Goal: Information Seeking & Learning: Learn about a topic

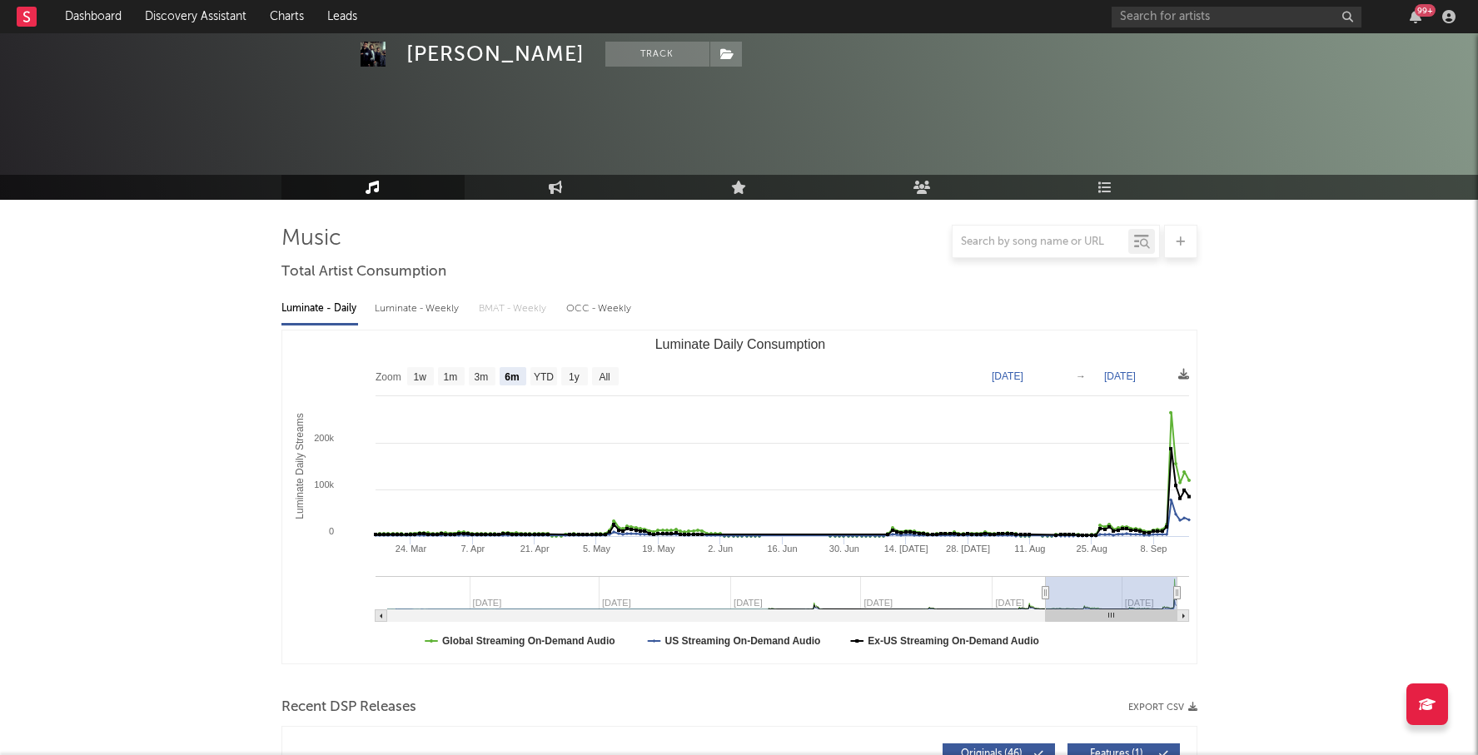
select select "6m"
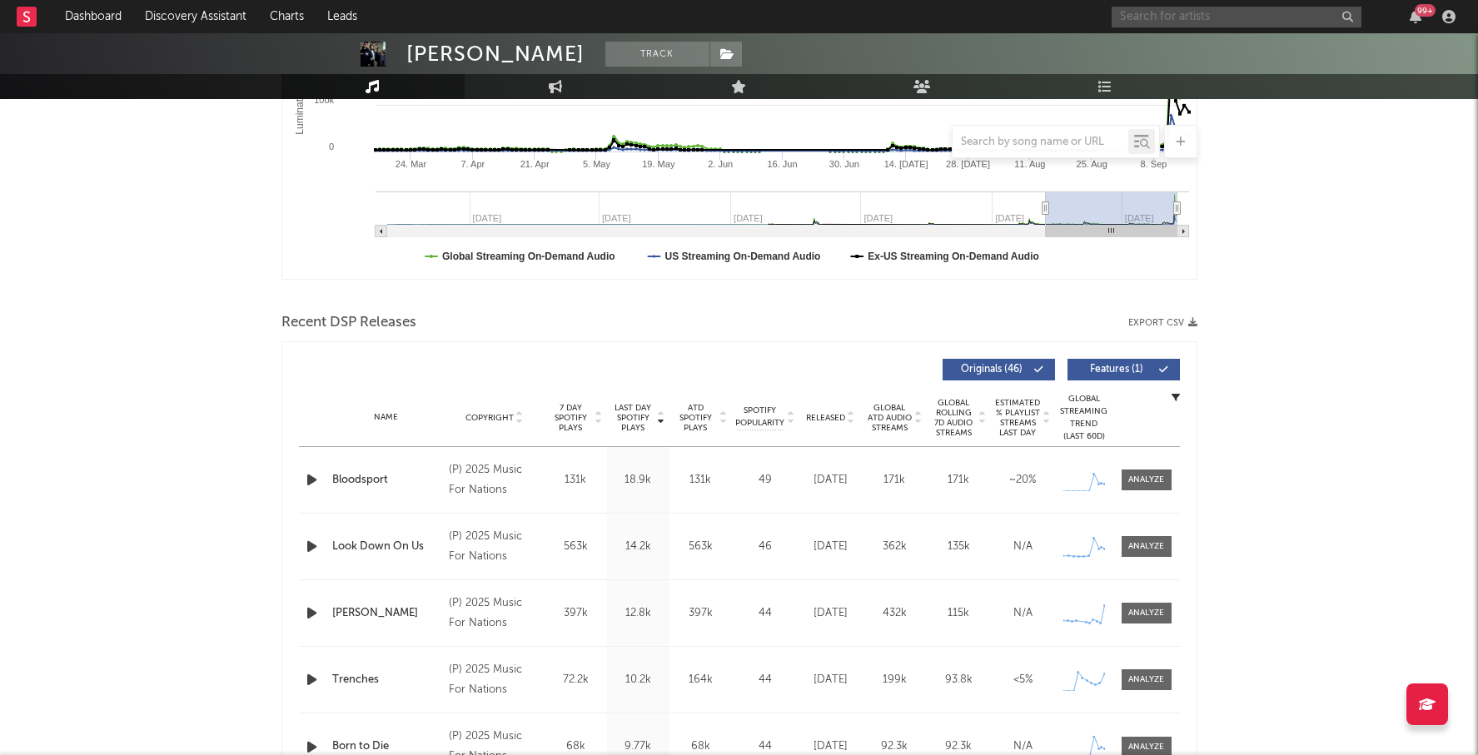
click at [1170, 12] on input "text" at bounding box center [1237, 17] width 250 height 21
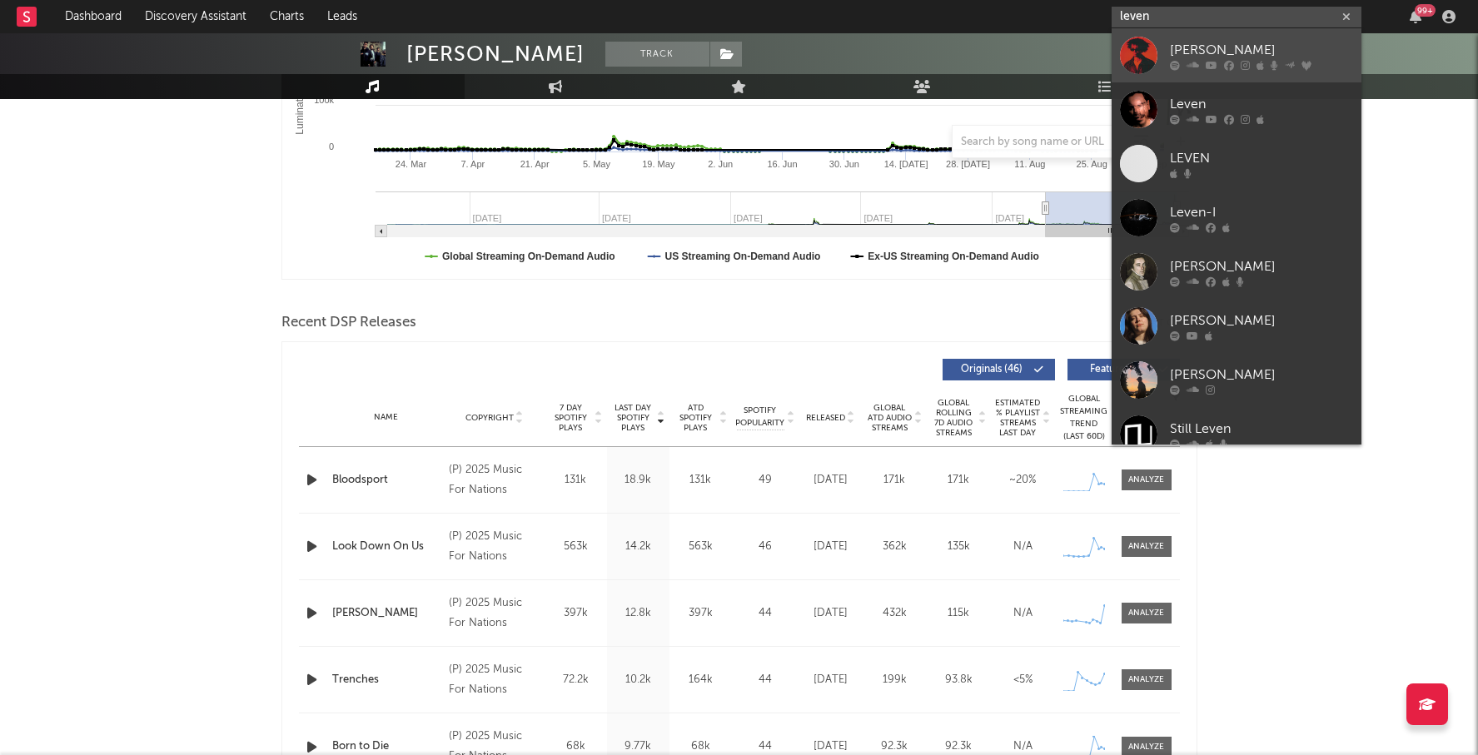
type input "leven"
click at [1223, 50] on div "[PERSON_NAME]" at bounding box center [1261, 50] width 183 height 20
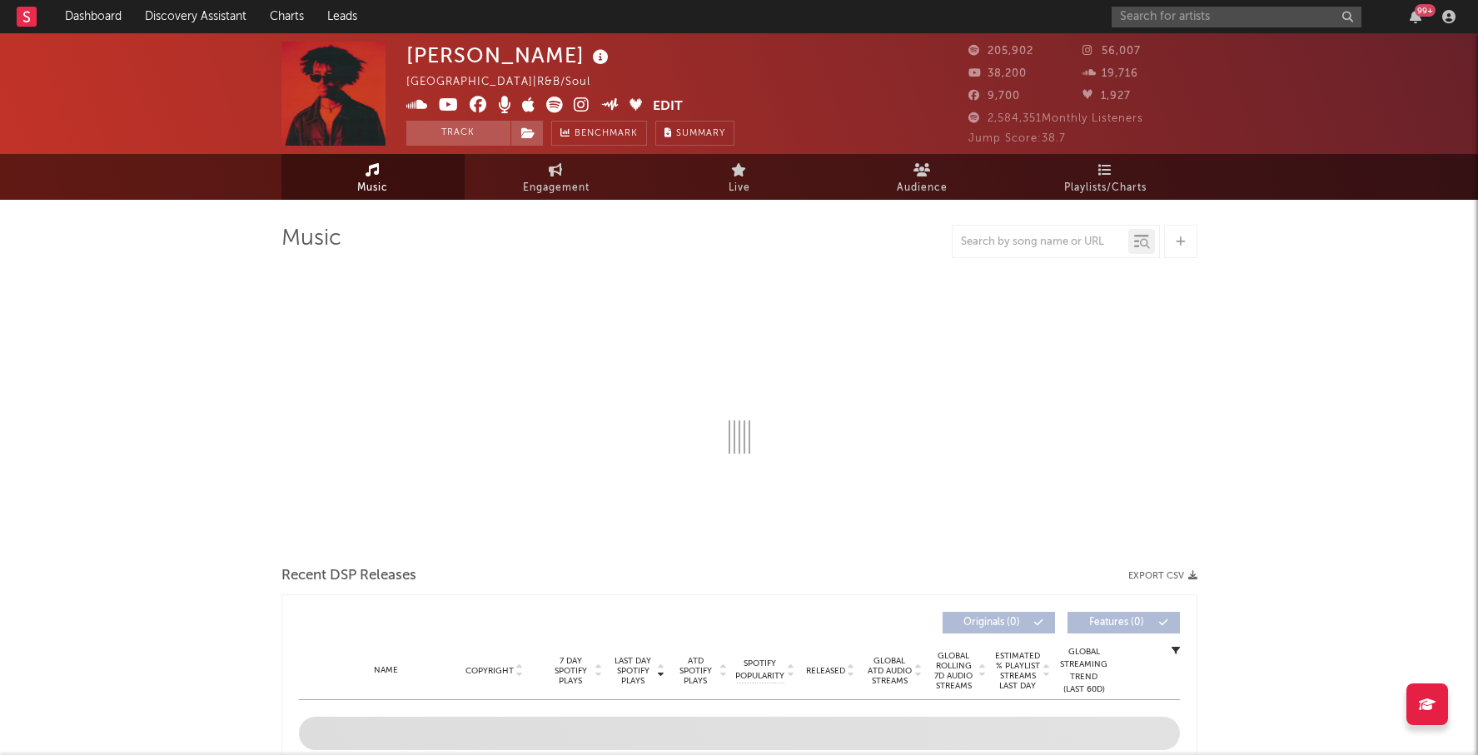
select select "6m"
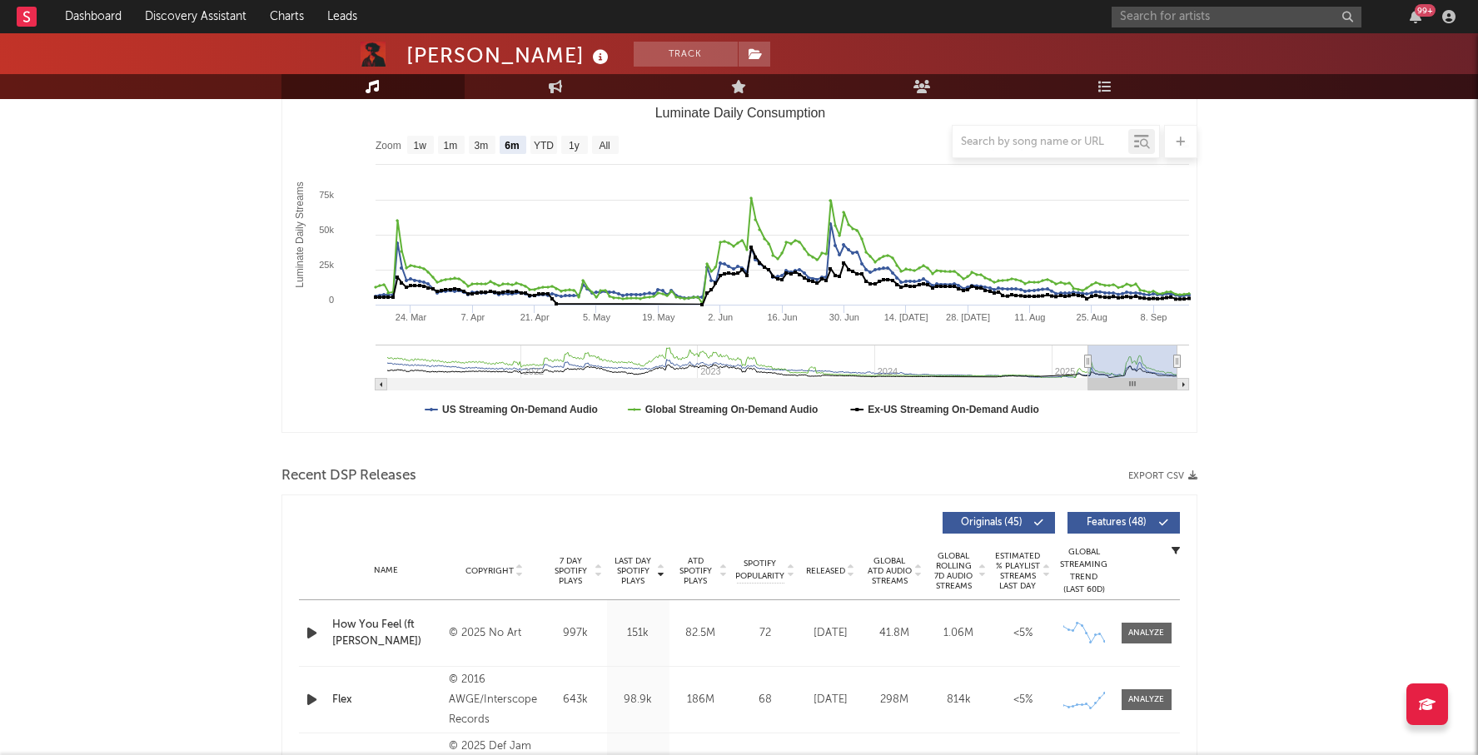
scroll to position [425, 0]
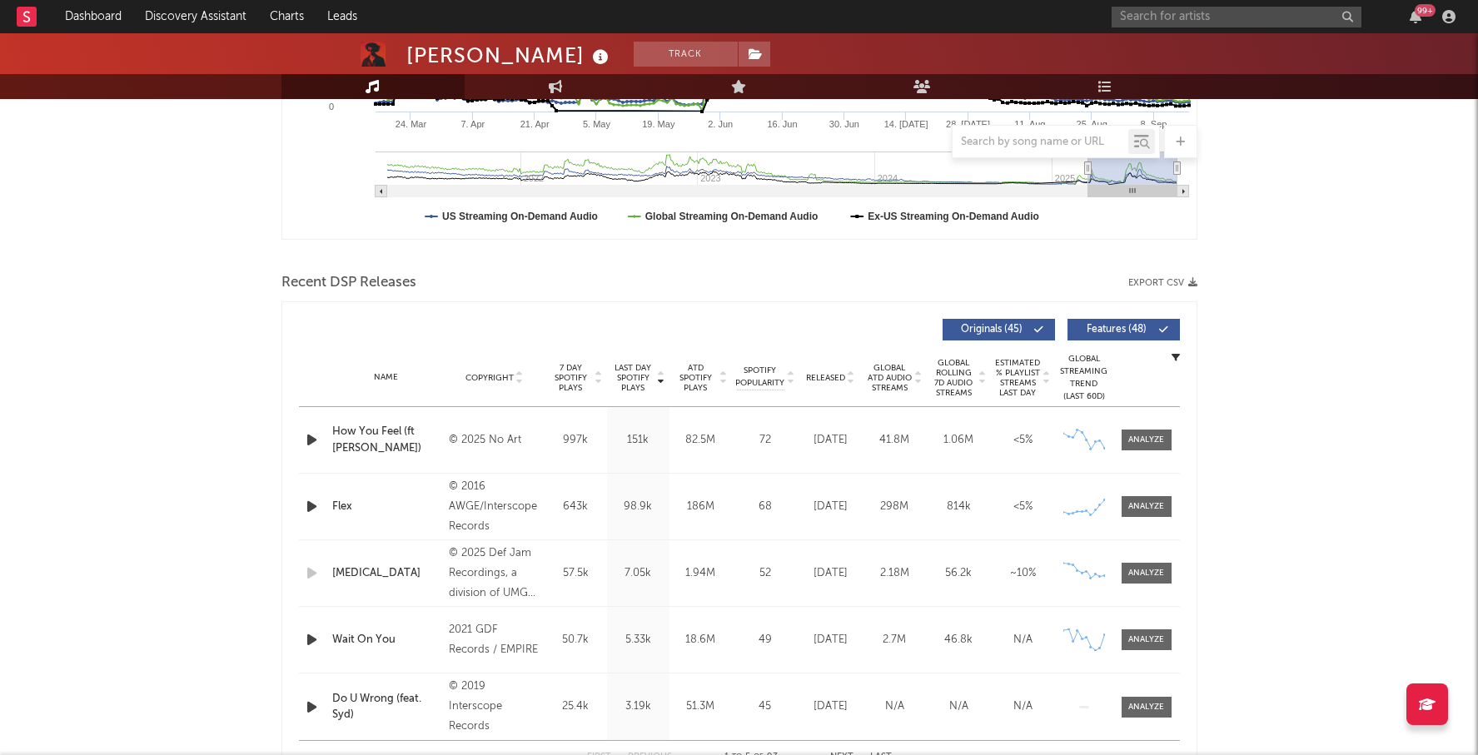
click at [839, 377] on span "Released" at bounding box center [825, 378] width 39 height 10
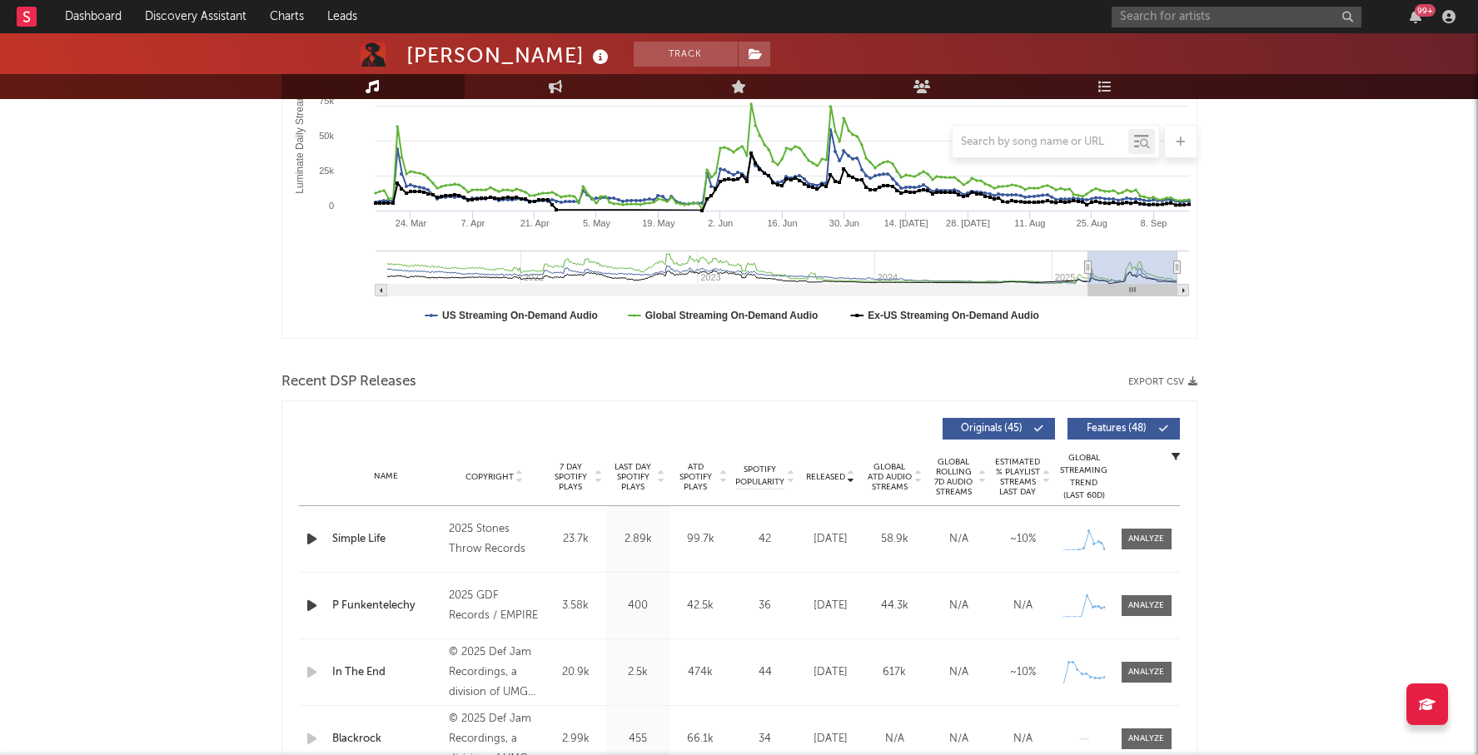
scroll to position [0, 0]
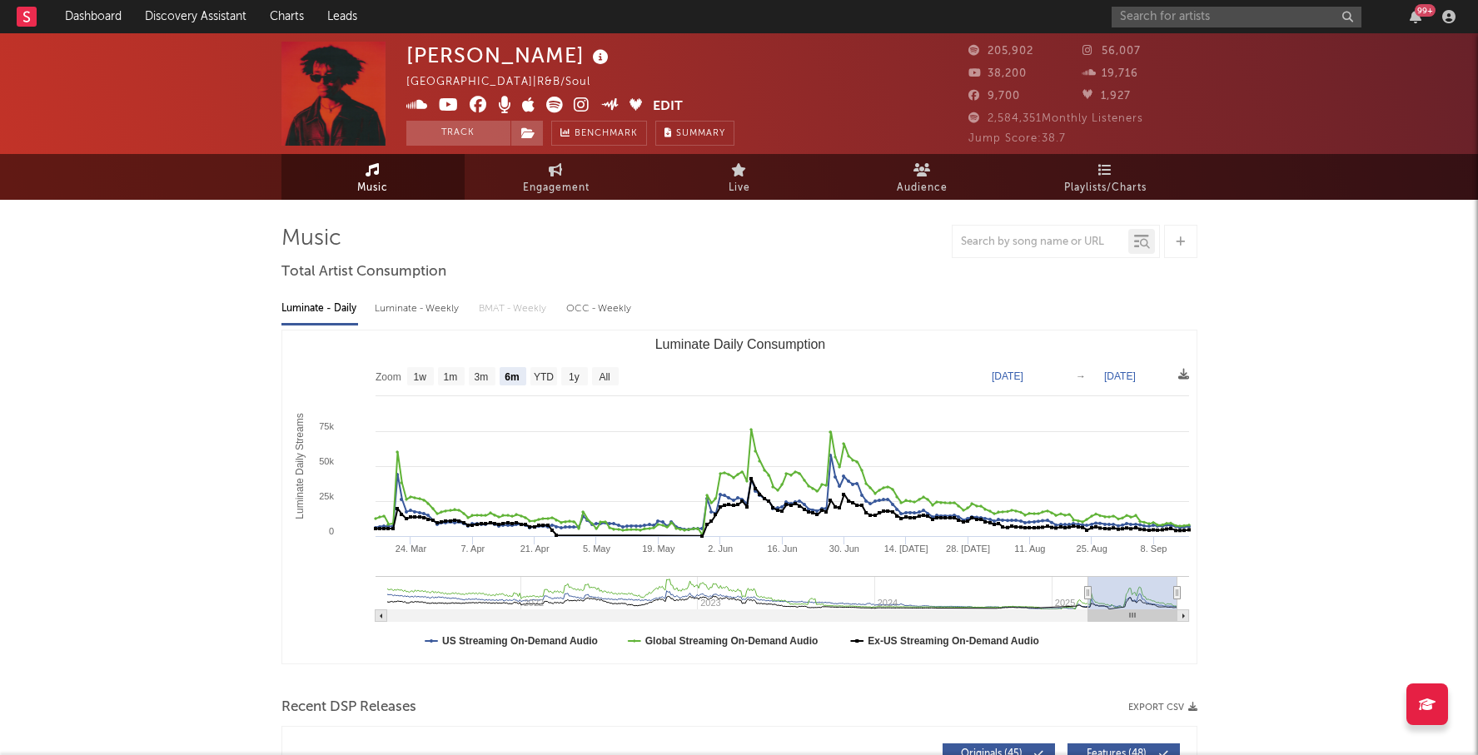
click at [575, 106] on icon at bounding box center [582, 105] width 16 height 17
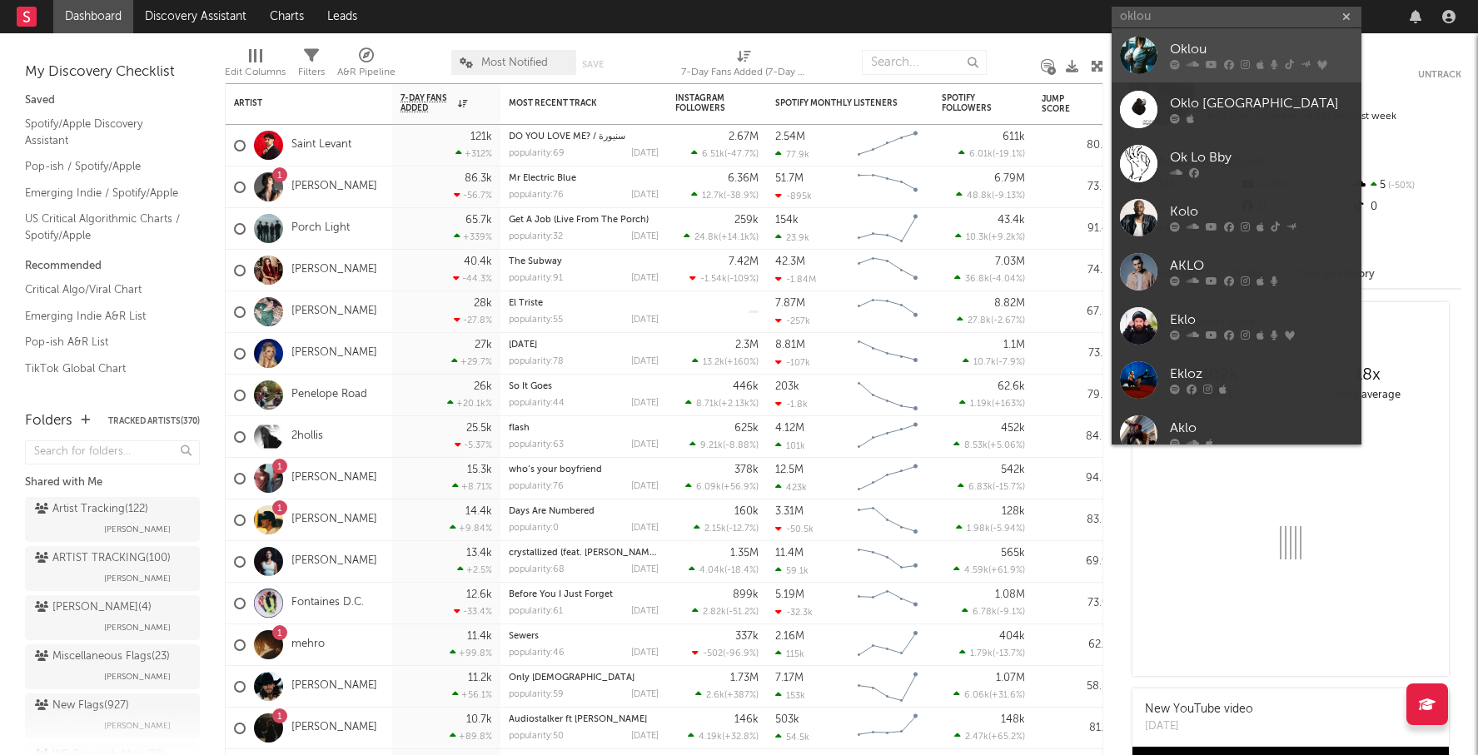
type input "oklou"
click at [1217, 45] on div "Oklou" at bounding box center [1261, 50] width 183 height 20
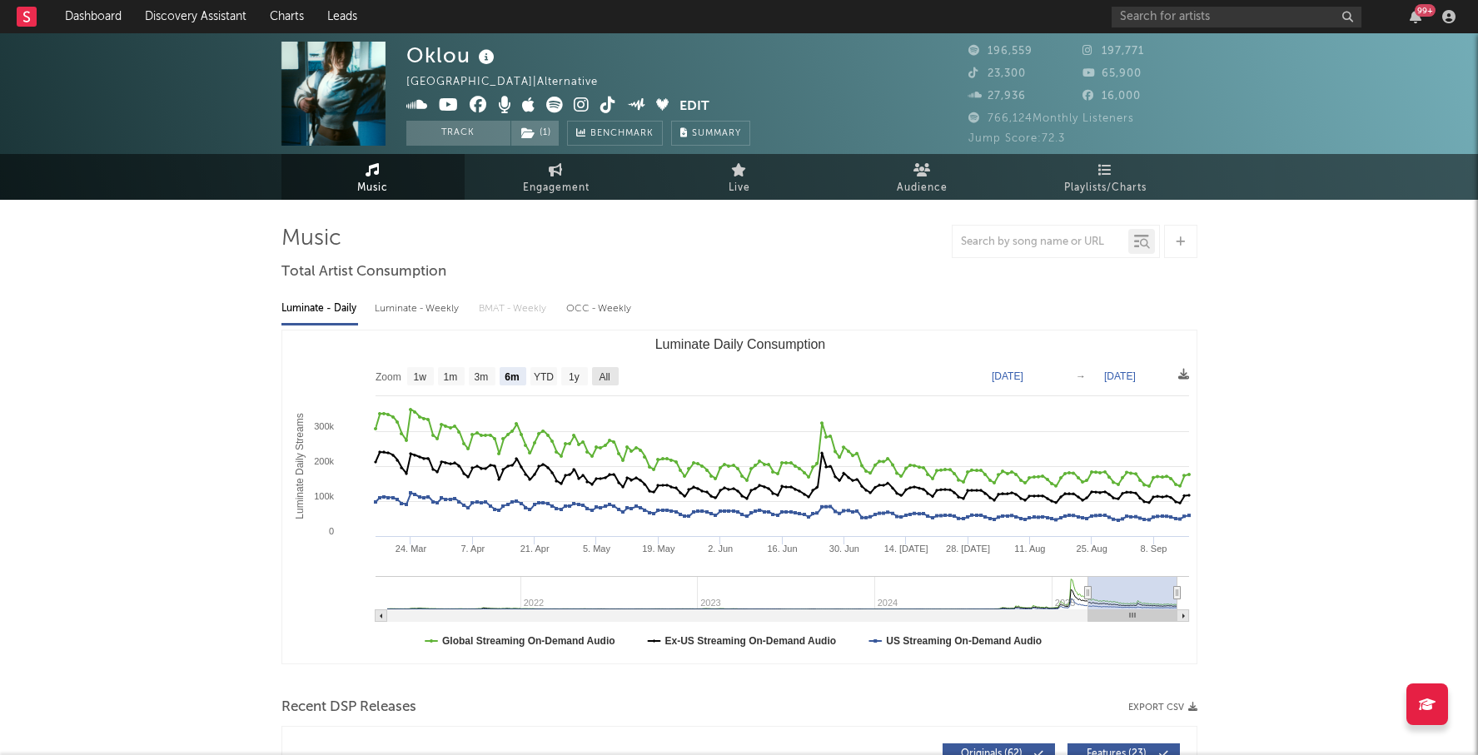
click at [605, 374] on text "All" at bounding box center [604, 377] width 11 height 12
select select "All"
type input "2021-03-31"
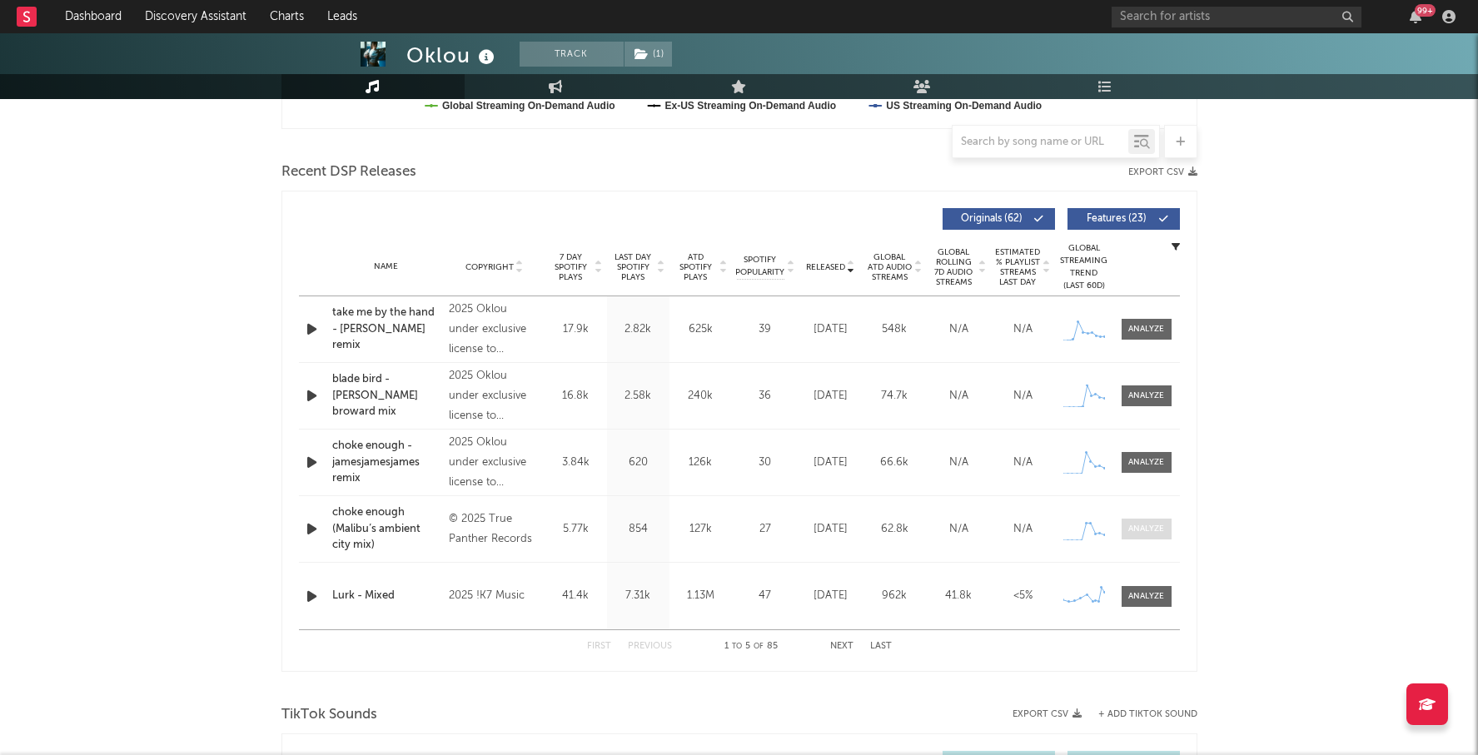
scroll to position [619, 0]
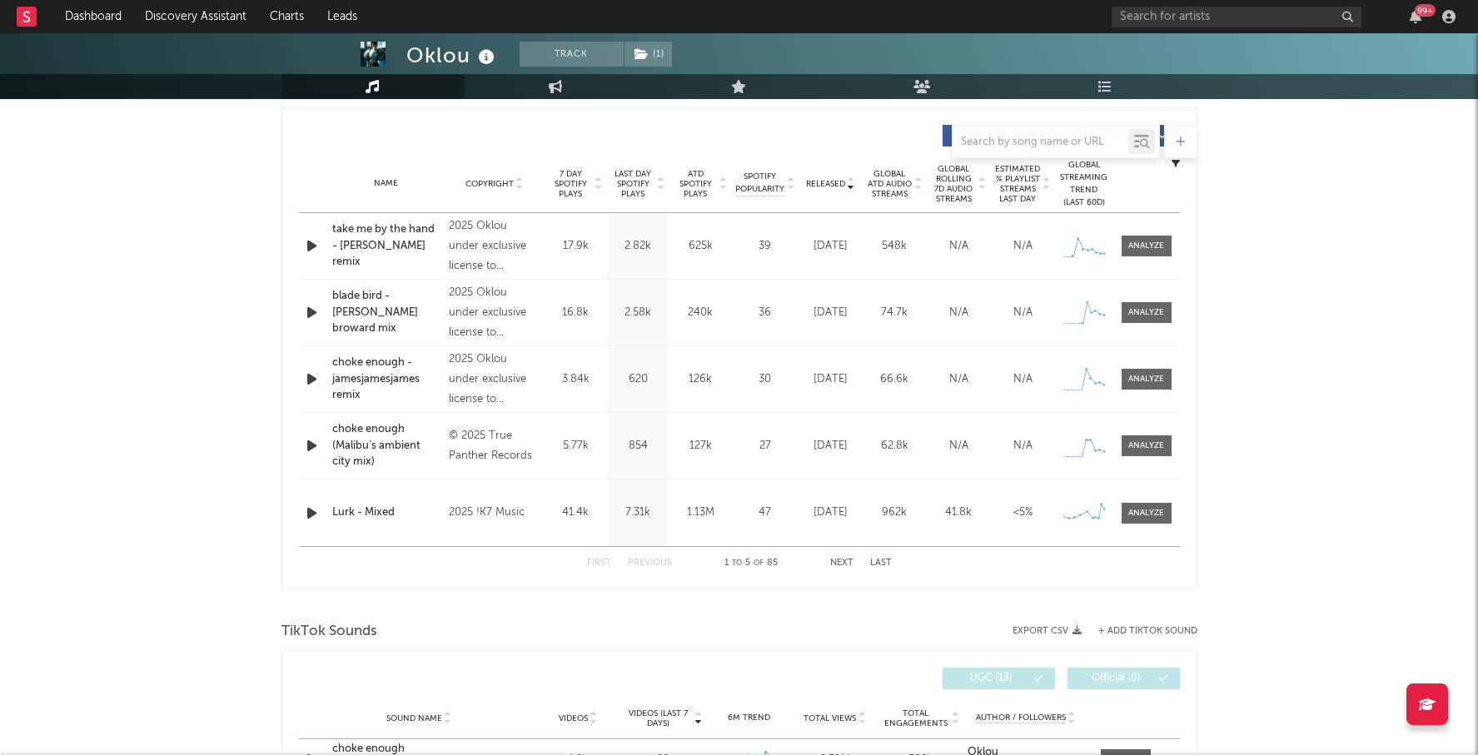
click at [618, 194] on span "Last Day Spotify Plays" at bounding box center [633, 184] width 44 height 30
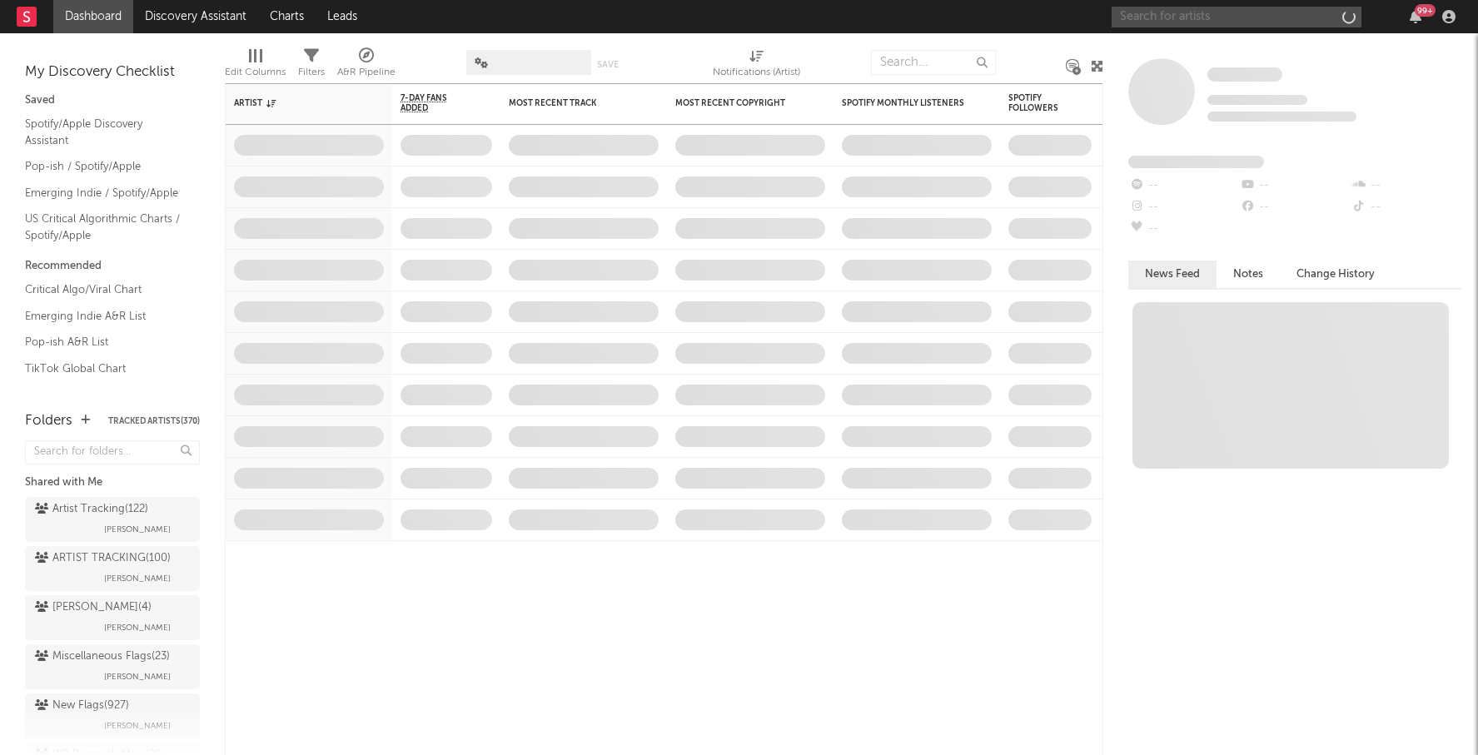
click at [1158, 22] on input "text" at bounding box center [1237, 17] width 250 height 21
type input "[PERSON_NAME]"
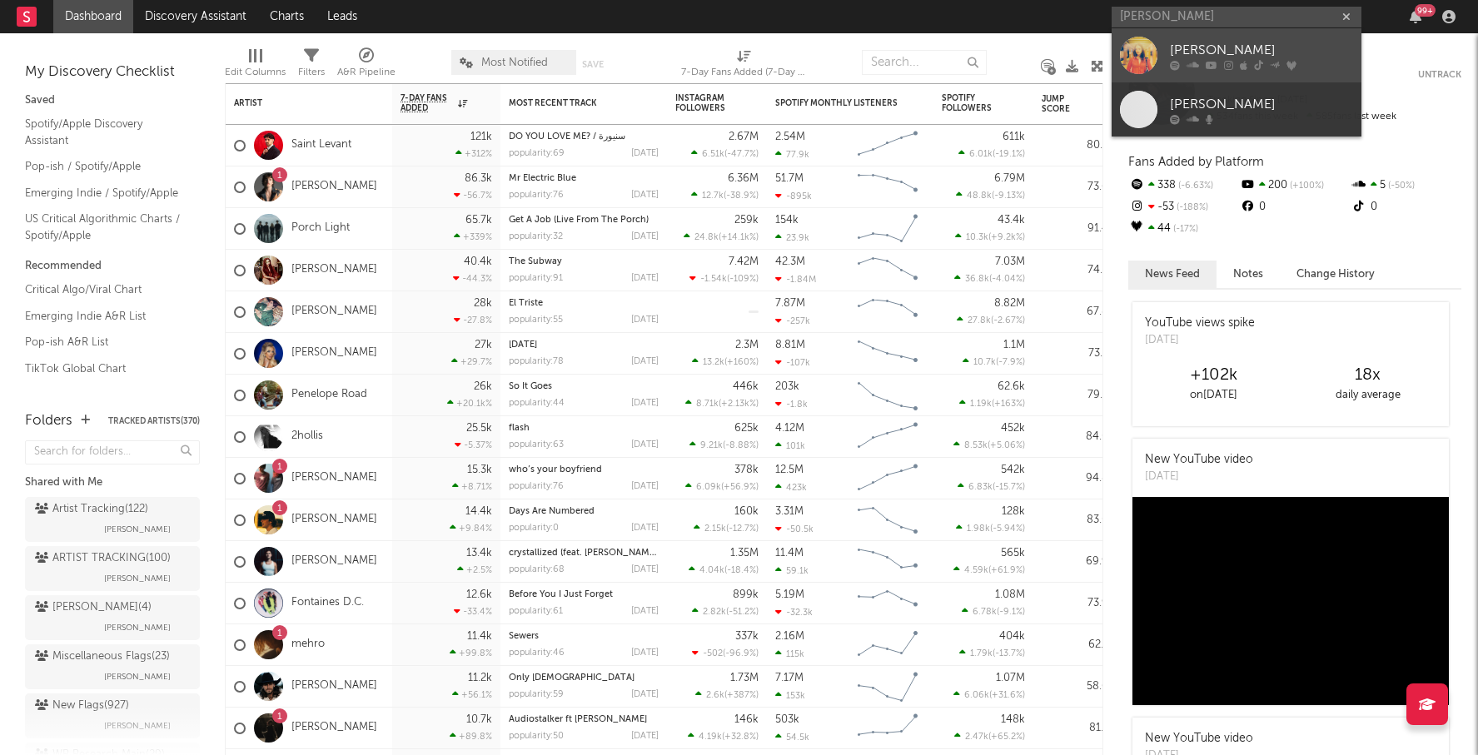
click at [1198, 56] on div "[PERSON_NAME]" at bounding box center [1261, 50] width 183 height 20
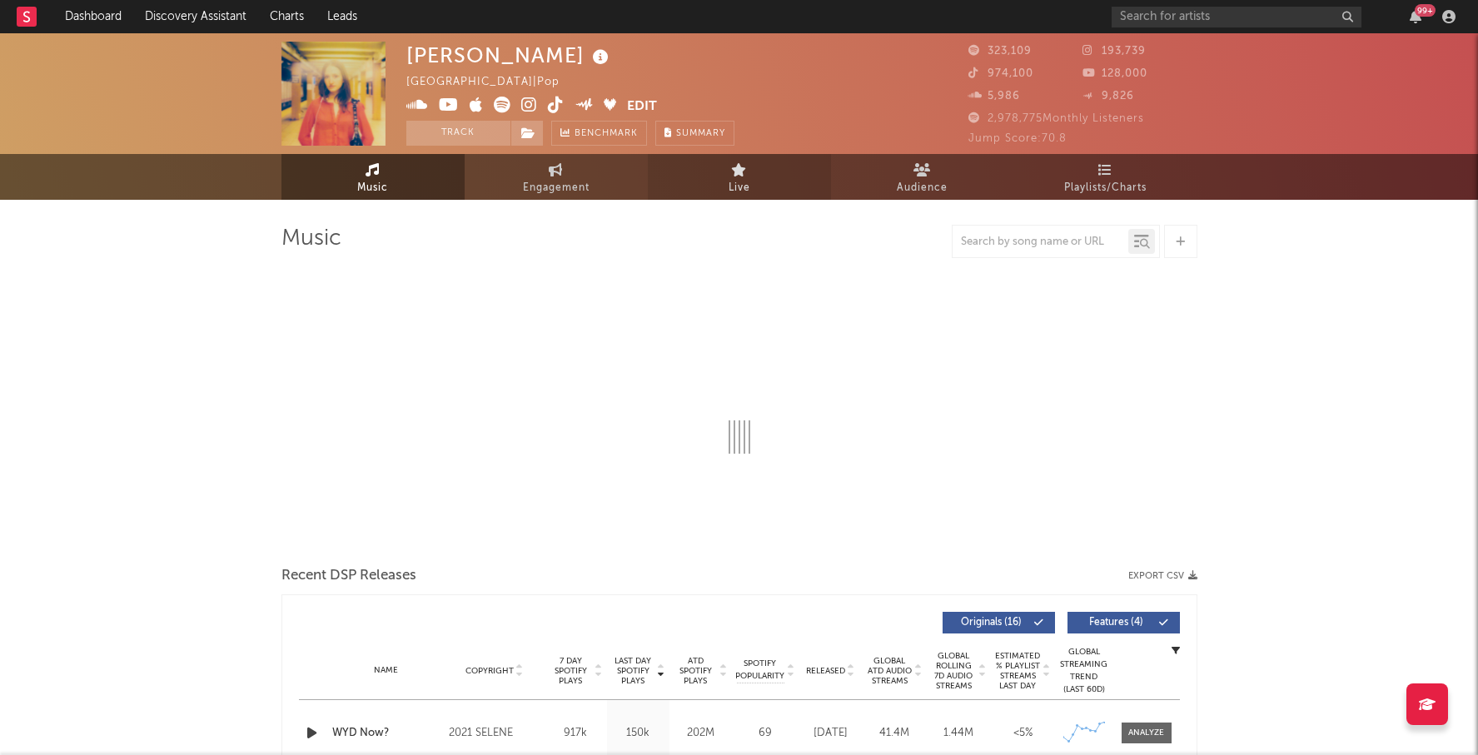
select select "6m"
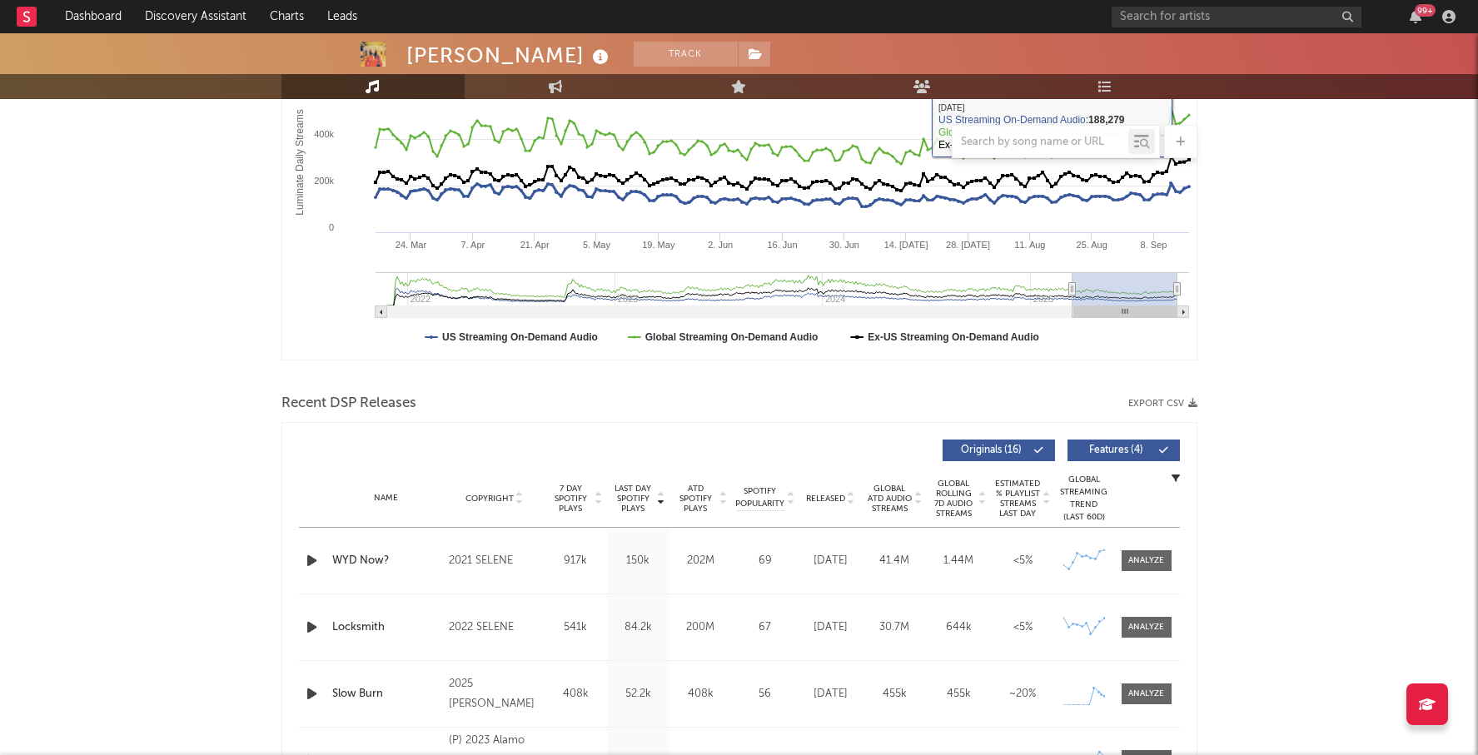
scroll to position [437, 0]
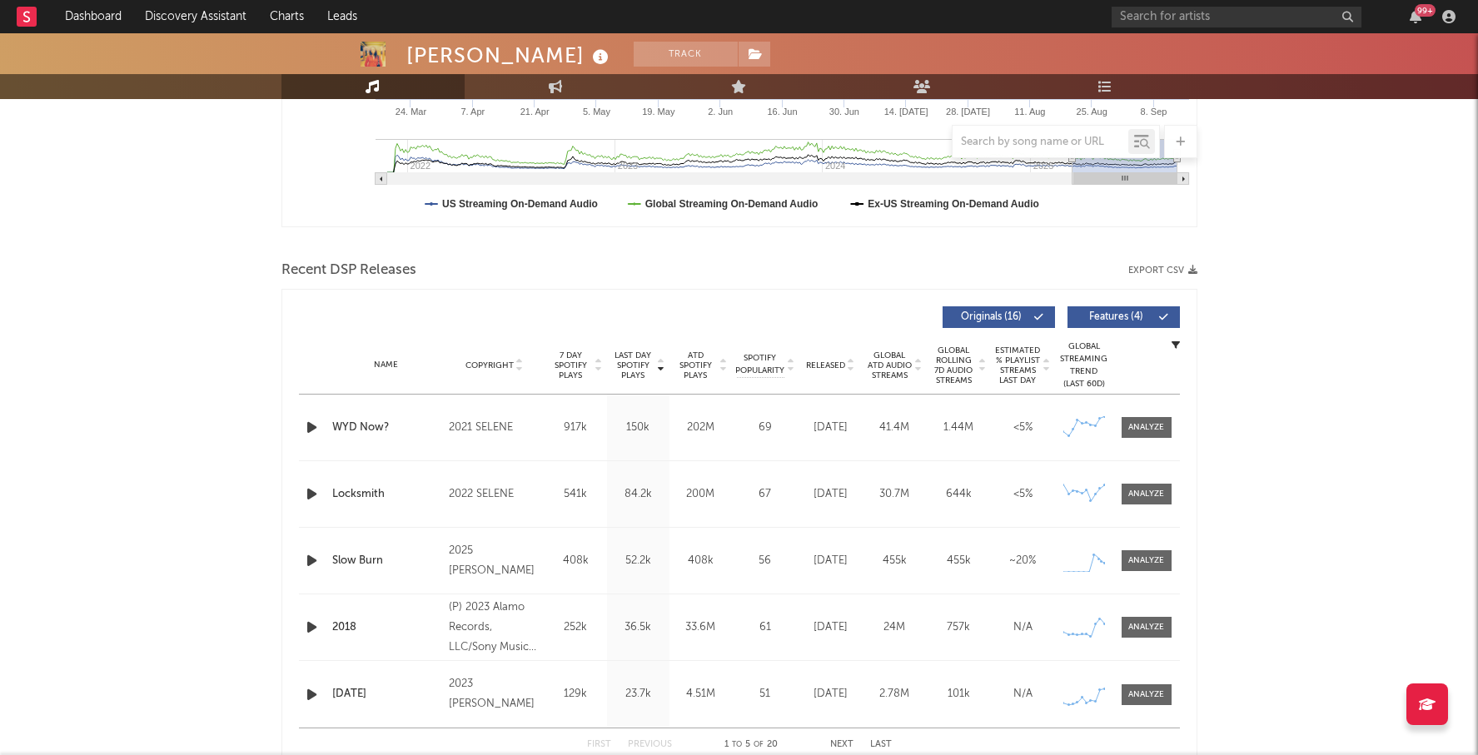
click at [508, 371] on div "Name Copyright Label Album Names Composer Names 7 Day Spotify Plays Last Day Sp…" at bounding box center [739, 365] width 881 height 58
click at [511, 362] on span "Copyright" at bounding box center [490, 366] width 48 height 10
click at [642, 367] on span "Last Day Spotify Plays" at bounding box center [633, 366] width 44 height 30
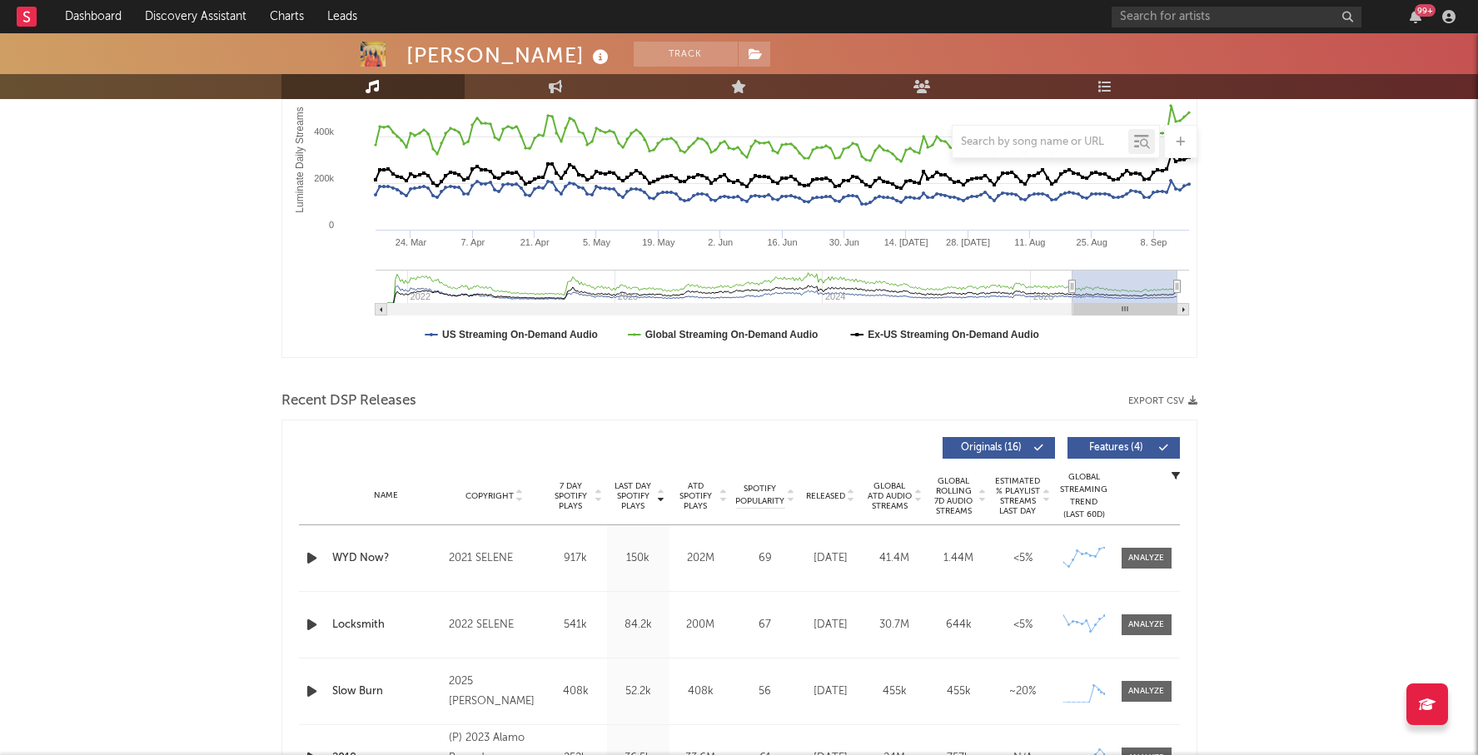
scroll to position [489, 0]
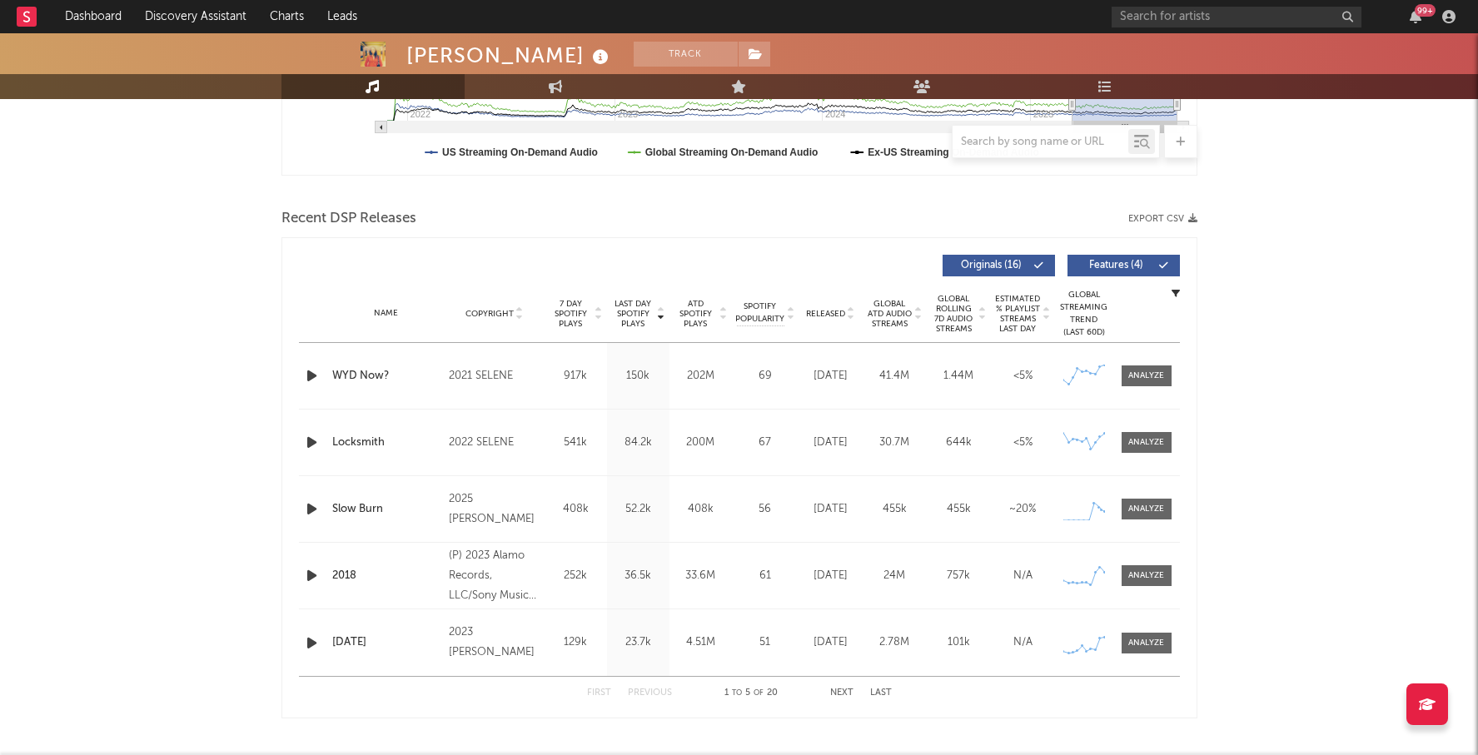
click at [310, 508] on icon "button" at bounding box center [311, 509] width 17 height 21
click at [680, 733] on div at bounding box center [739, 735] width 208 height 4
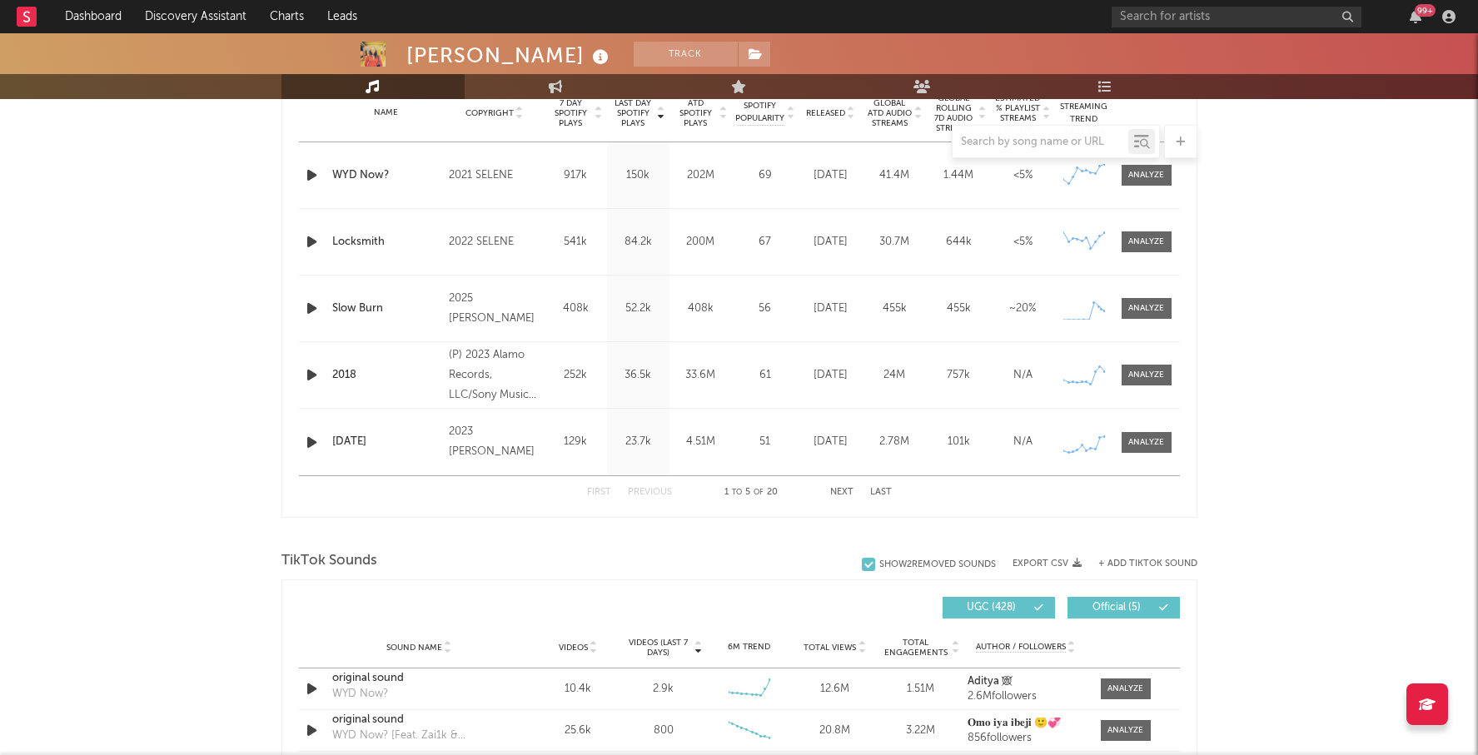
scroll to position [1074, 0]
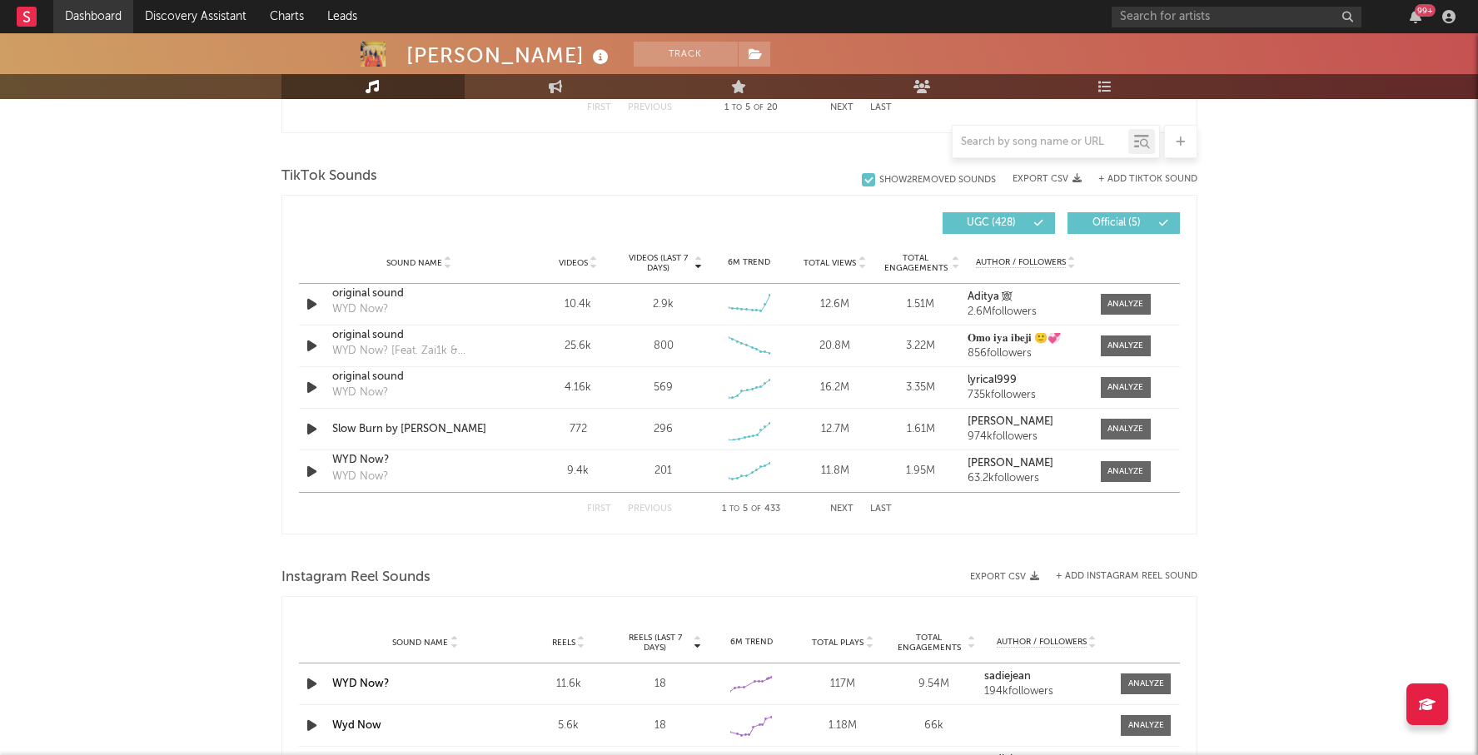
click at [77, 16] on link "Dashboard" at bounding box center [93, 16] width 80 height 33
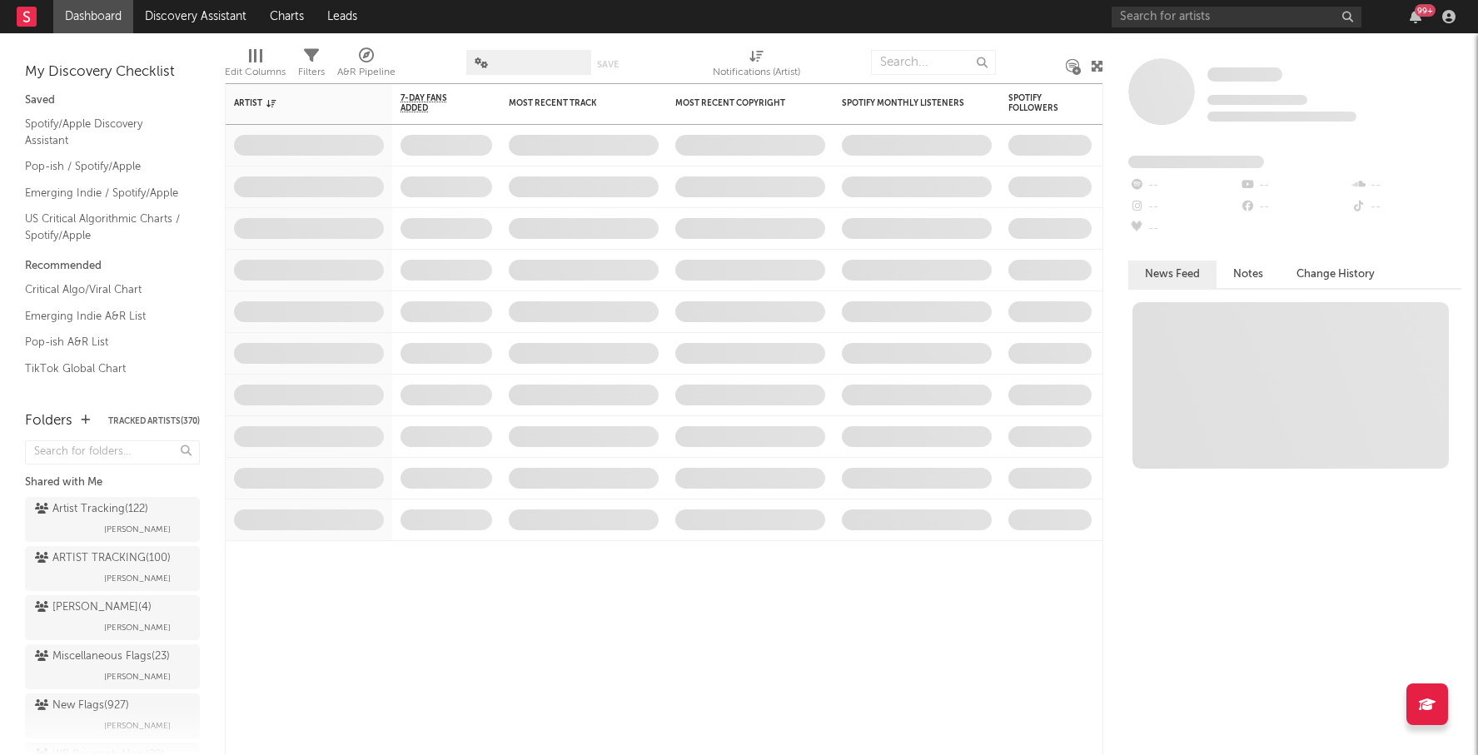
scroll to position [63, 0]
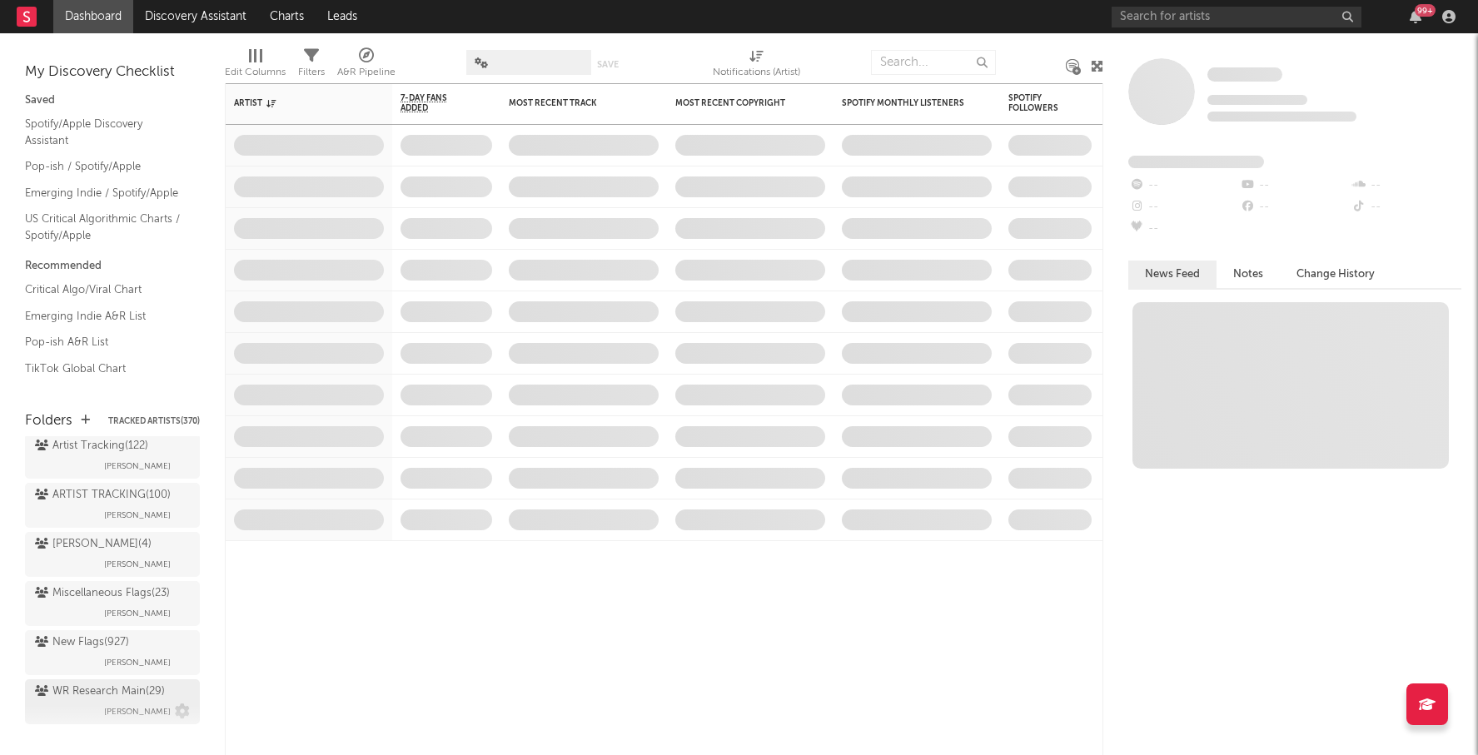
click at [114, 682] on div "WR Research Main ( 29 )" at bounding box center [100, 692] width 130 height 20
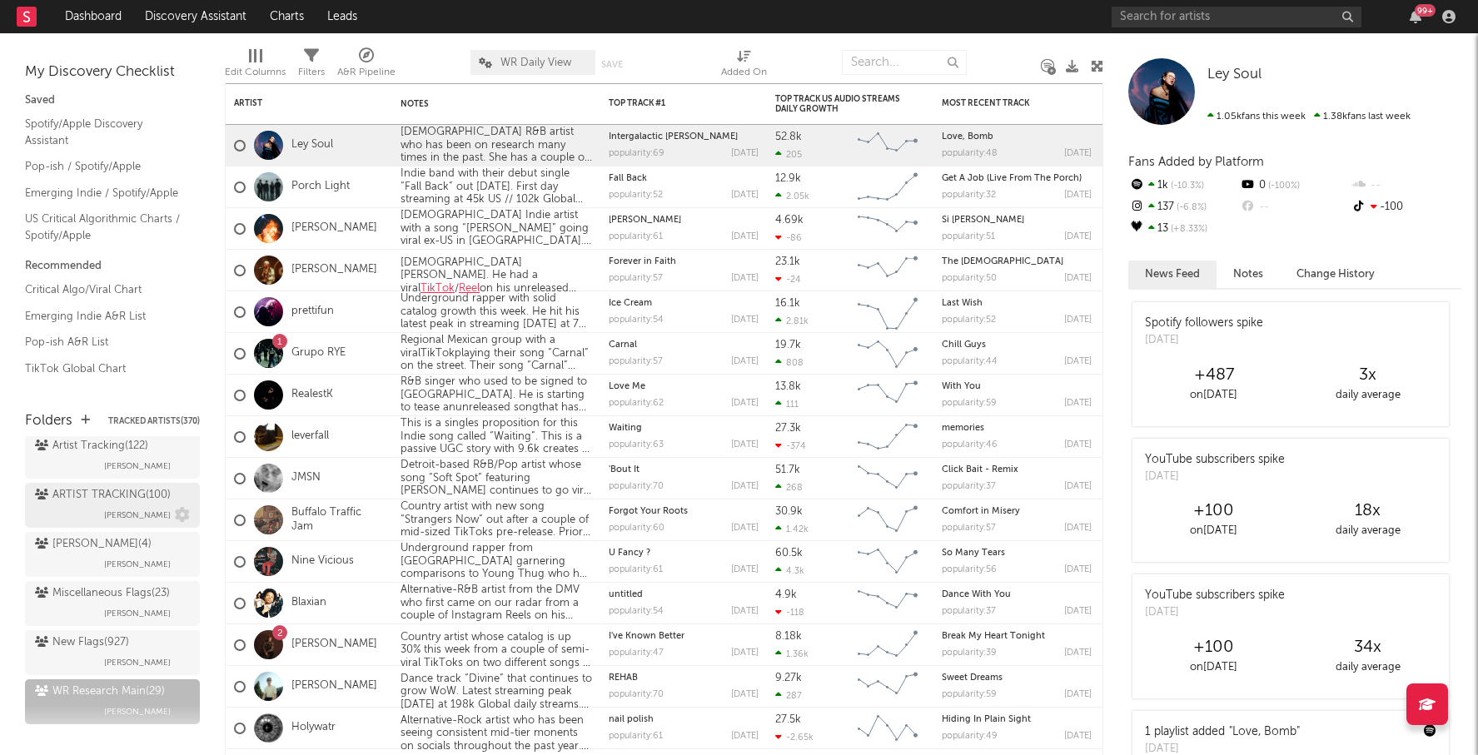
click at [137, 517] on span "Elan Nadelman" at bounding box center [137, 516] width 67 height 20
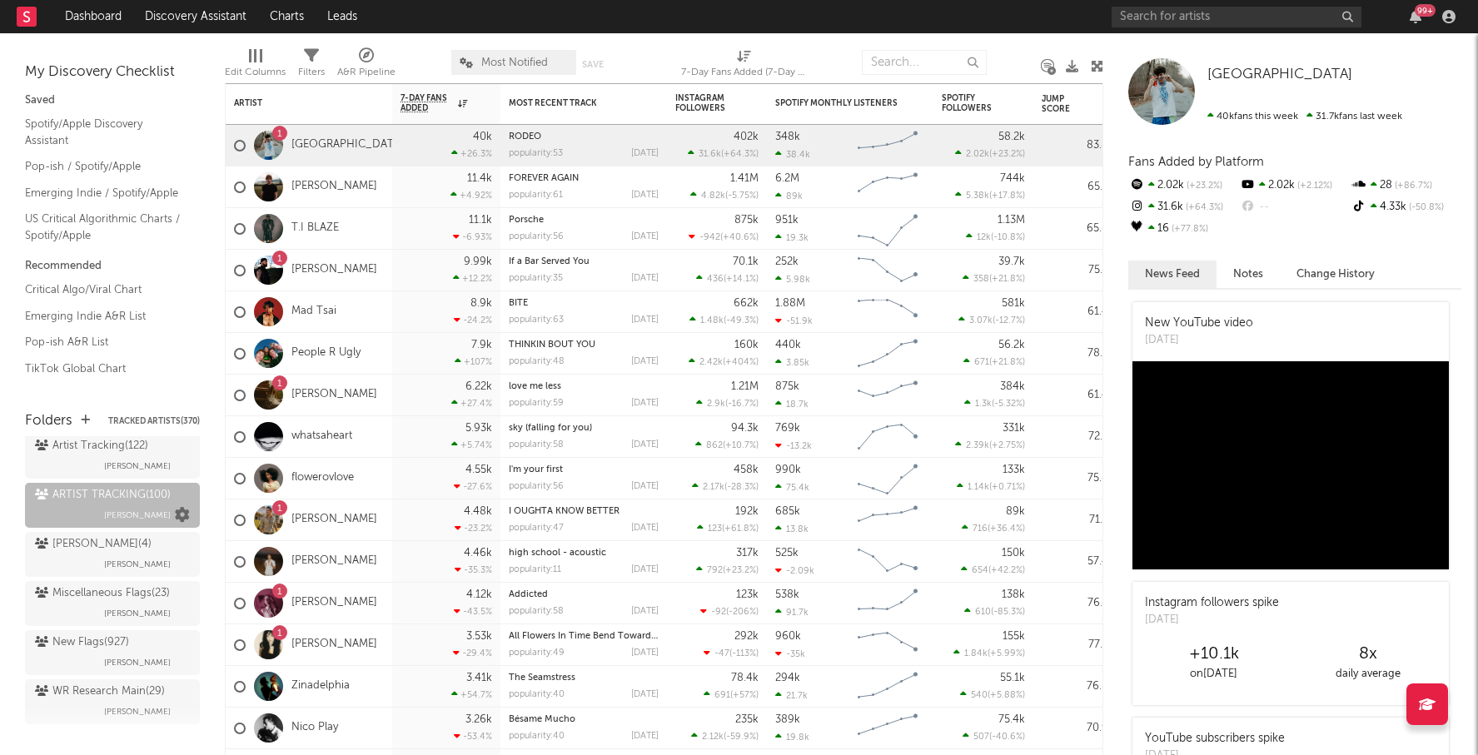
click at [187, 516] on icon at bounding box center [182, 515] width 15 height 15
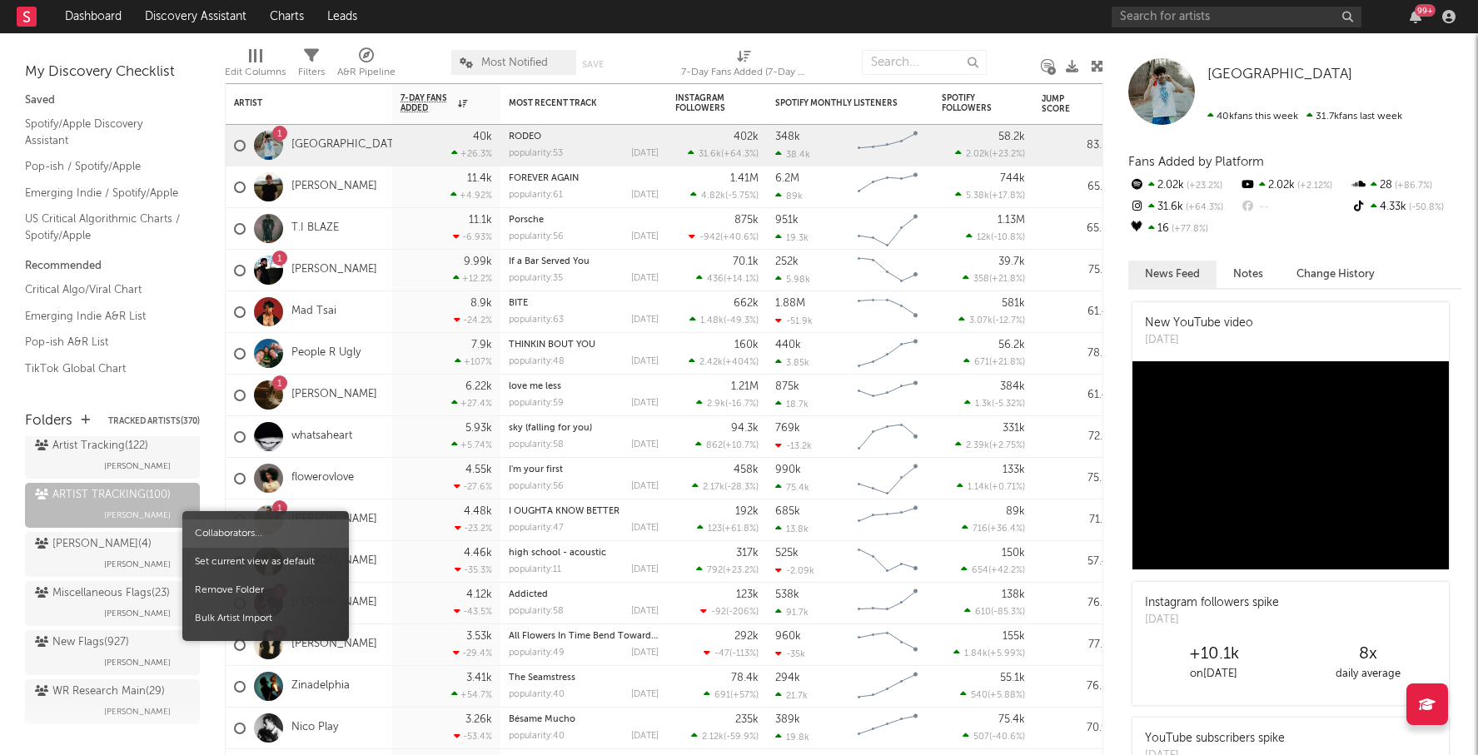
click at [255, 533] on span "Collaborators..." at bounding box center [265, 534] width 167 height 28
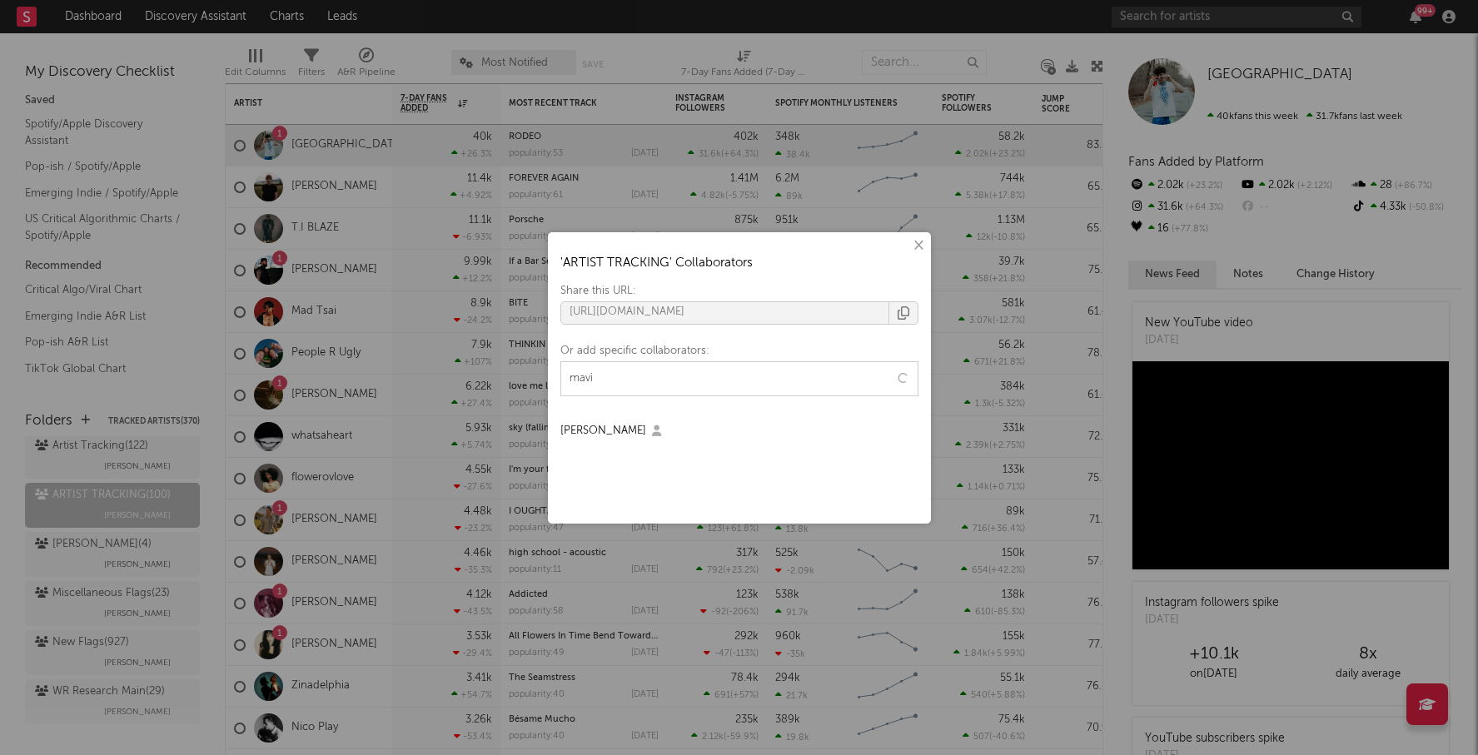
type input "mavis"
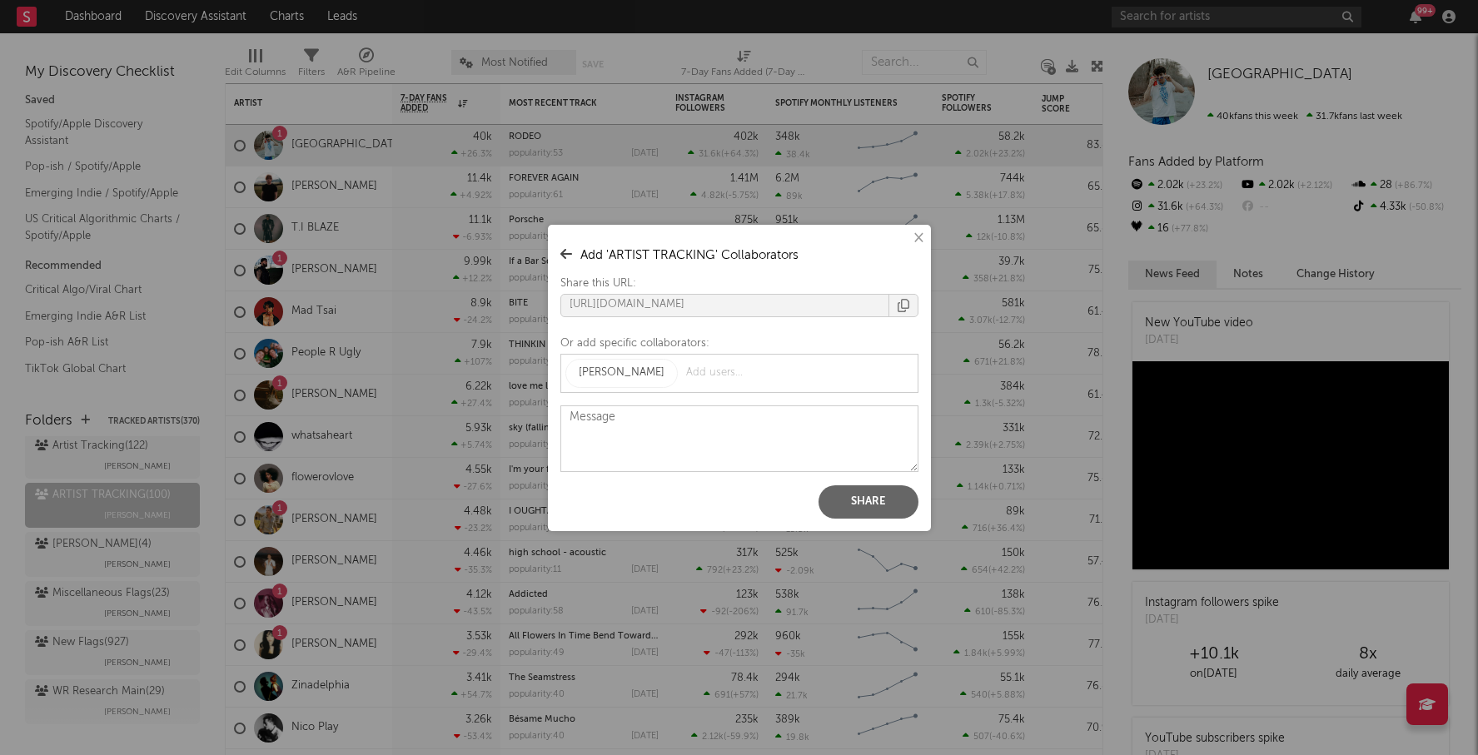
click at [867, 499] on button "Share" at bounding box center [869, 502] width 100 height 33
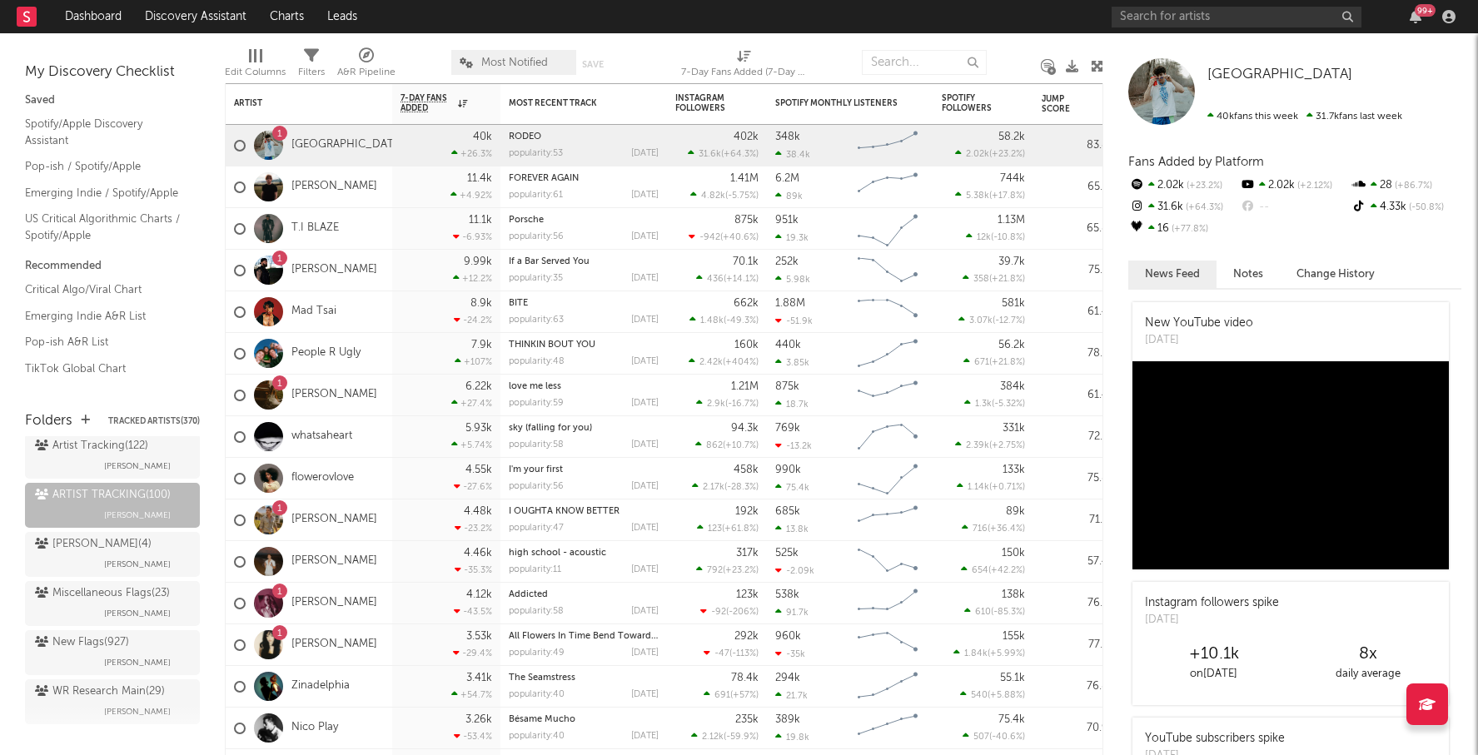
click at [121, 740] on div "× ' ARTIST TRACKING ' Collaborators Share this URL: https://app.sodatone.com/fo…" at bounding box center [739, 377] width 1478 height 755
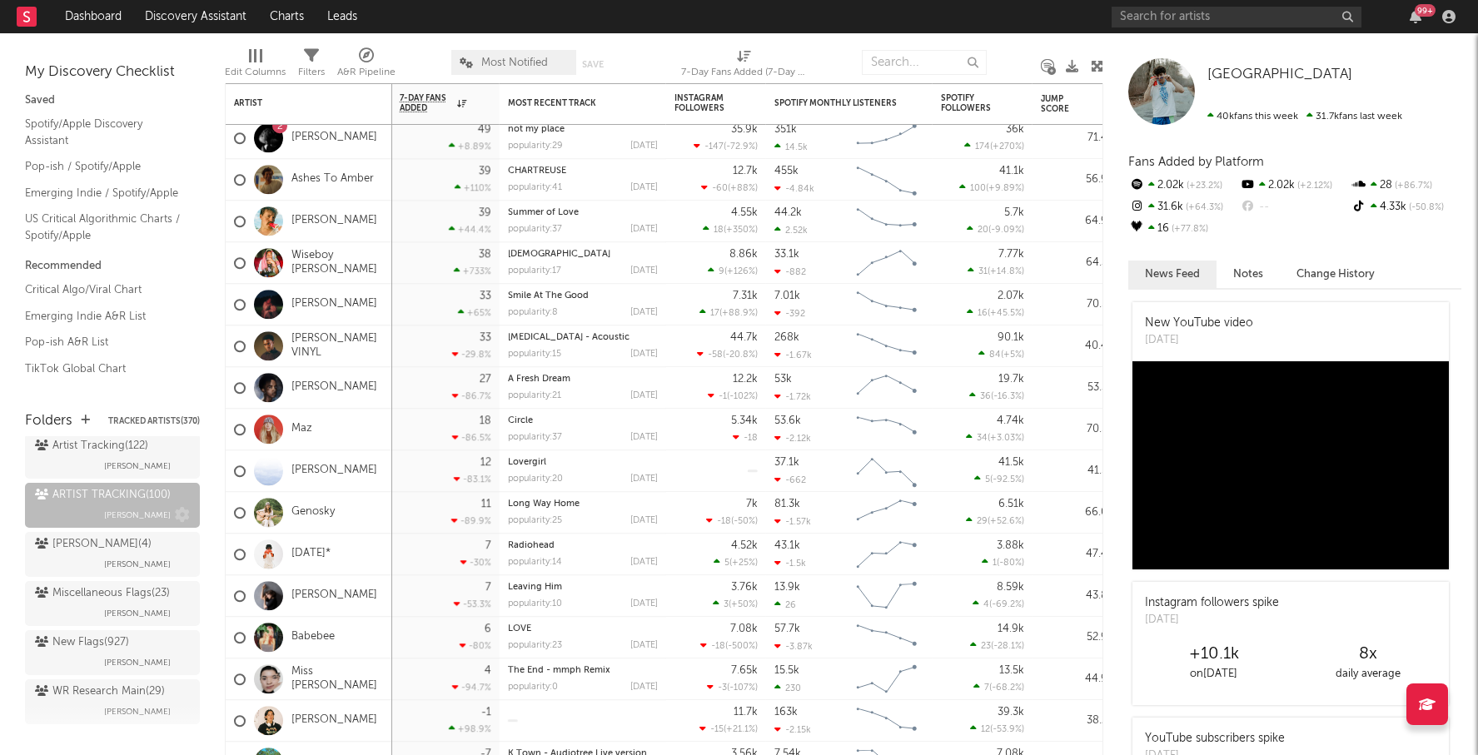
click at [109, 508] on div "ARTIST TRACKING ( 100 ) Elan Nadelman" at bounding box center [112, 506] width 155 height 40
click at [182, 511] on icon at bounding box center [182, 515] width 15 height 15
click at [182, 510] on icon at bounding box center [182, 515] width 15 height 15
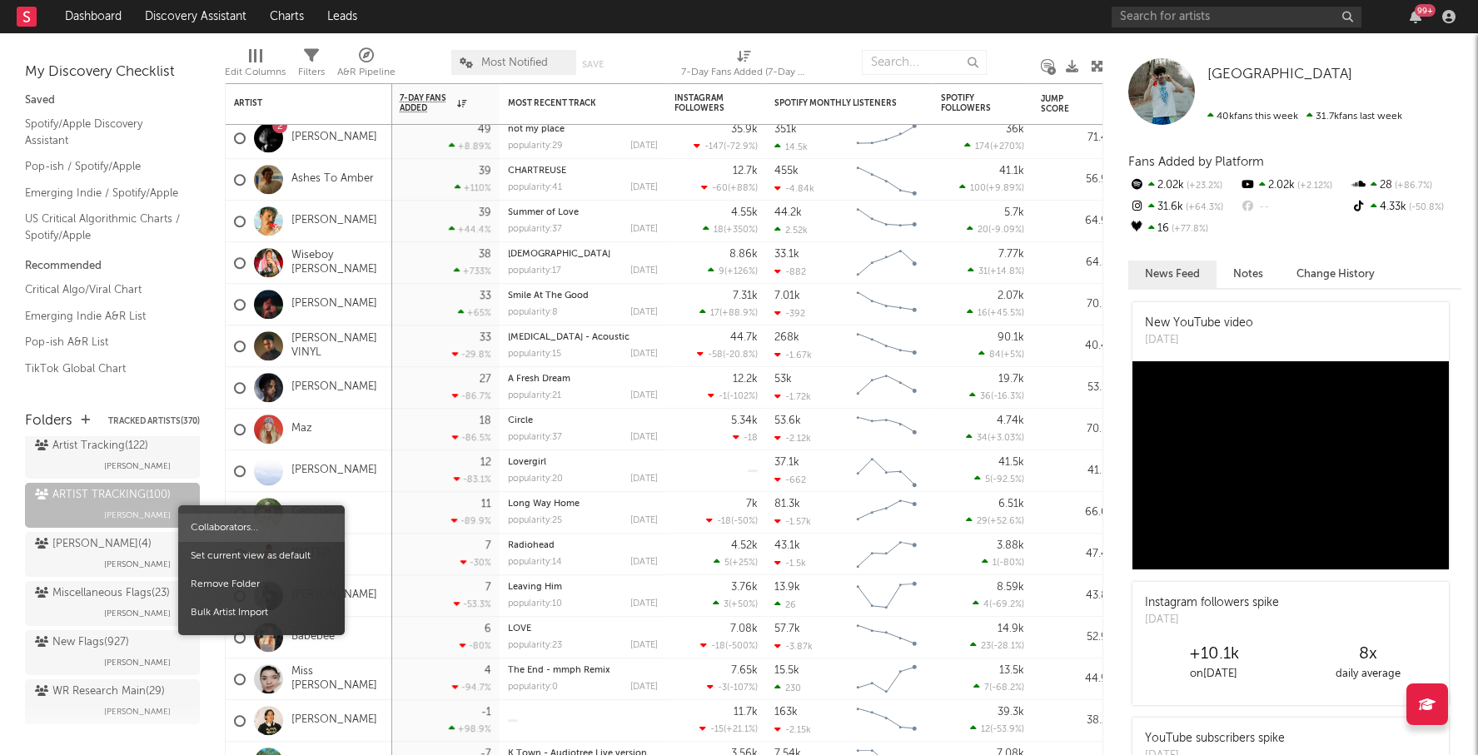
click at [206, 526] on span "Collaborators..." at bounding box center [261, 528] width 167 height 28
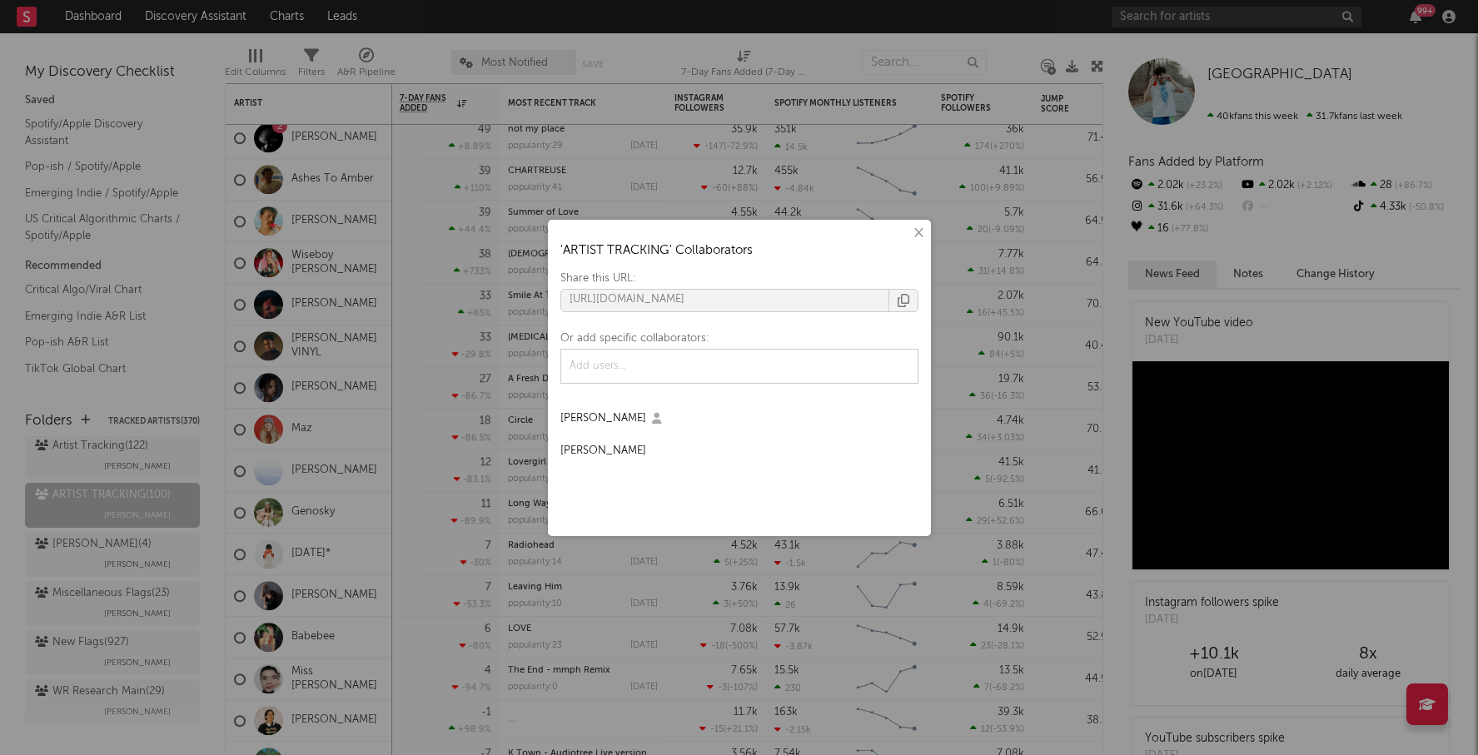
click at [175, 735] on div "× ' ARTIST TRACKING ' Collaborators Share this URL: https://app.sodatone.com/fo…" at bounding box center [739, 377] width 1478 height 755
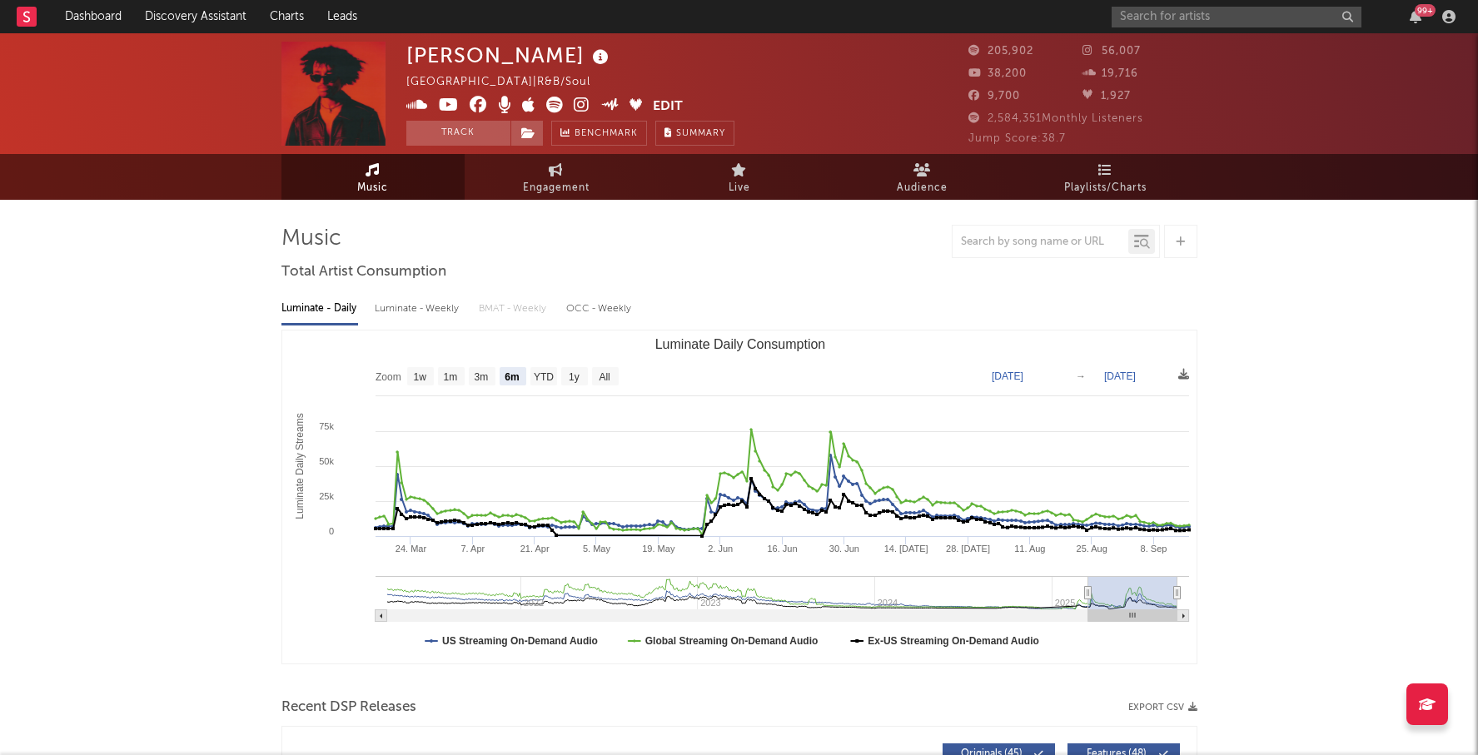
select select "6m"
click at [75, 17] on link "Dashboard" at bounding box center [93, 16] width 80 height 33
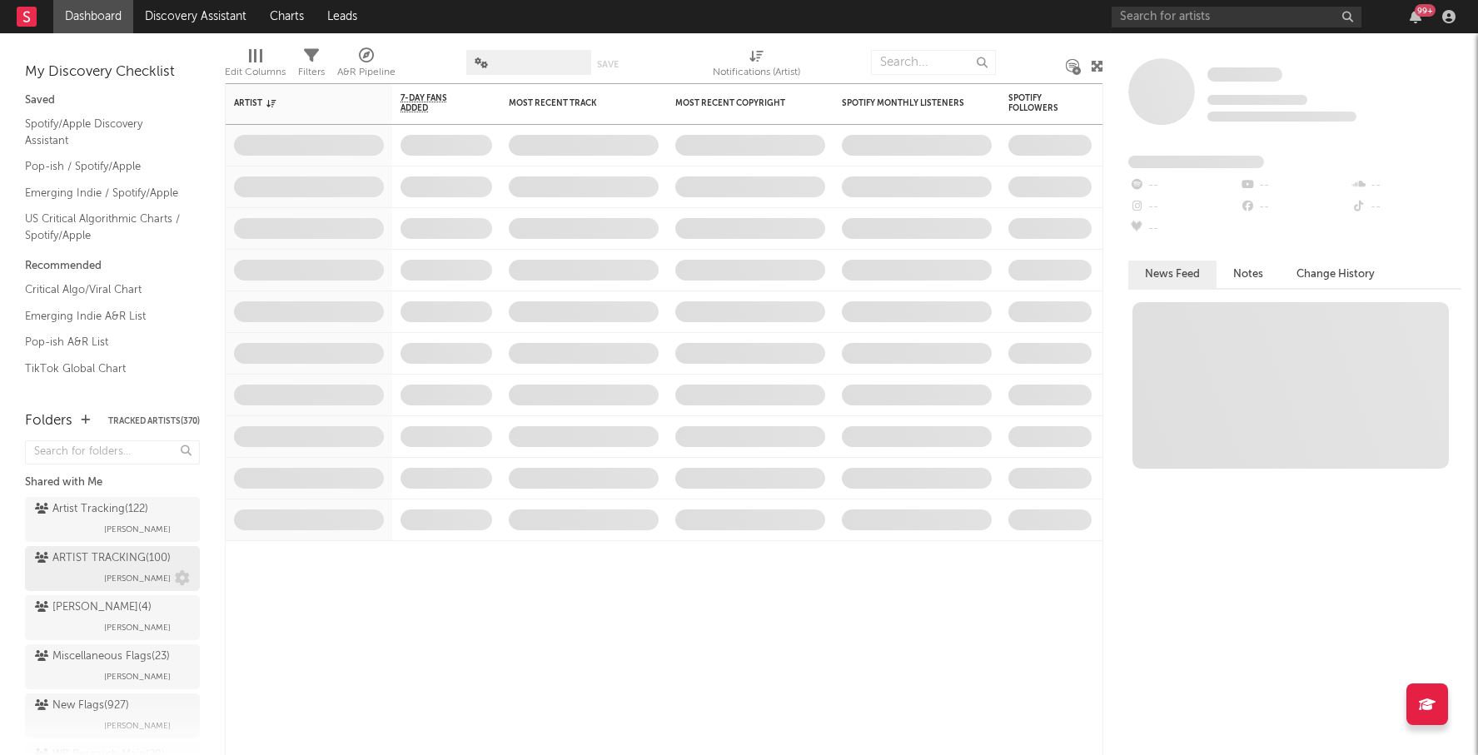
scroll to position [63, 0]
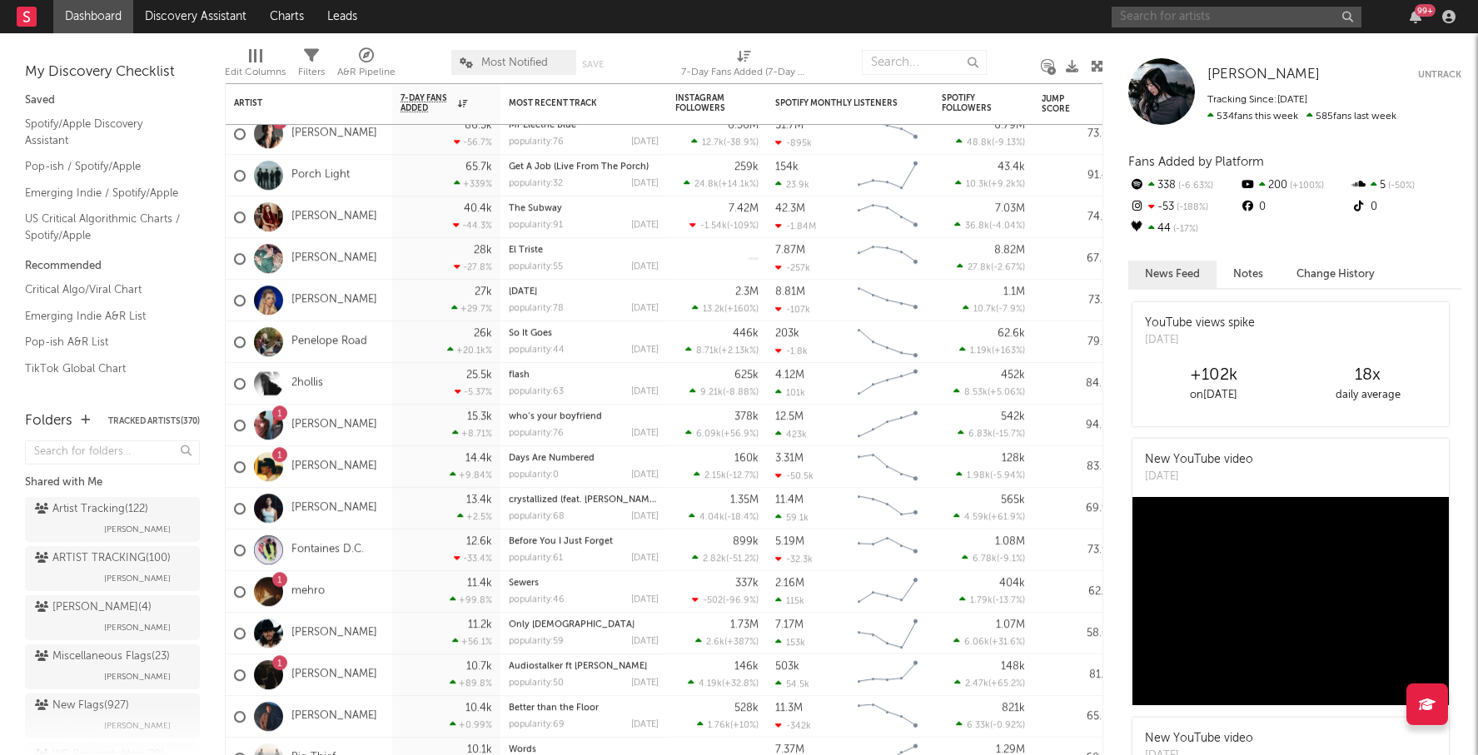
click at [1169, 15] on input "text" at bounding box center [1237, 17] width 250 height 21
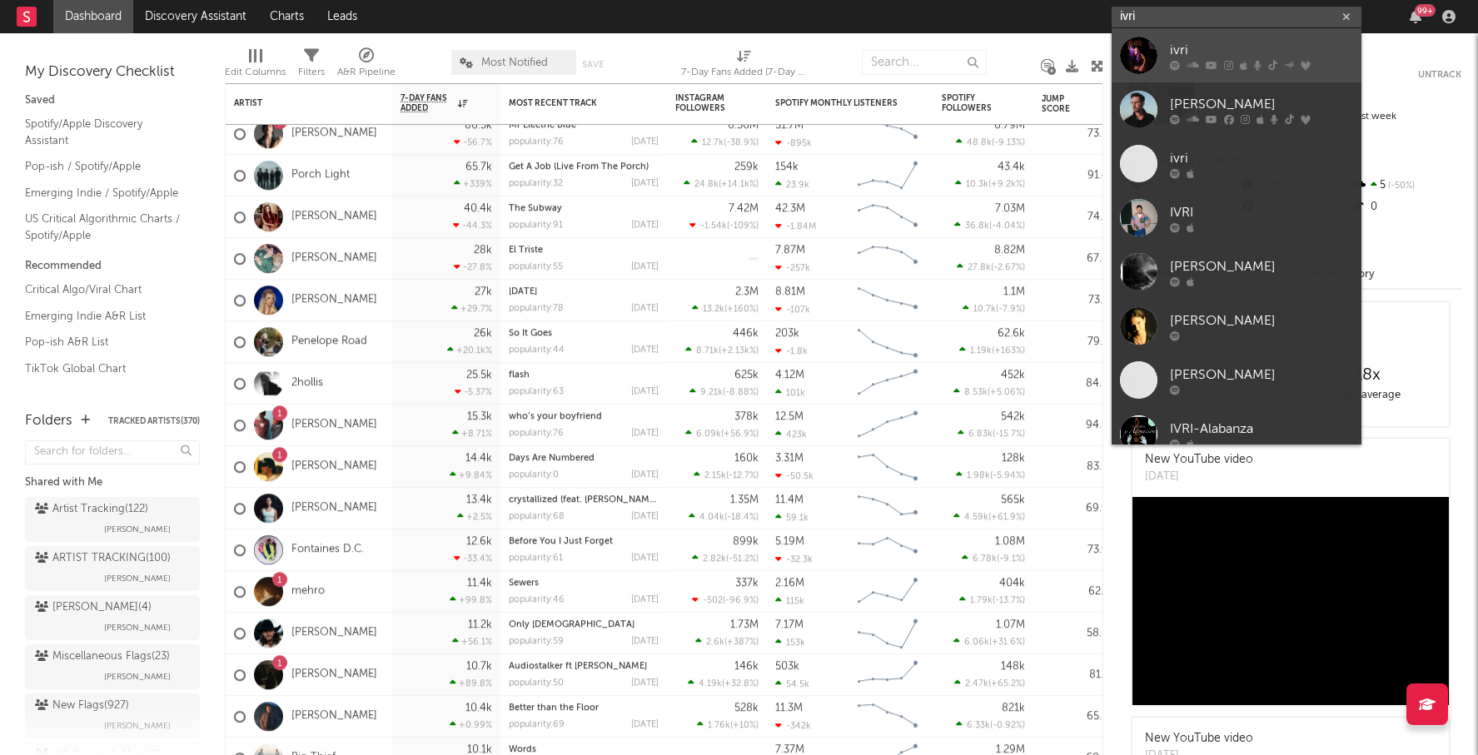
type input "ivri"
click at [1269, 39] on link "ivri" at bounding box center [1237, 55] width 250 height 54
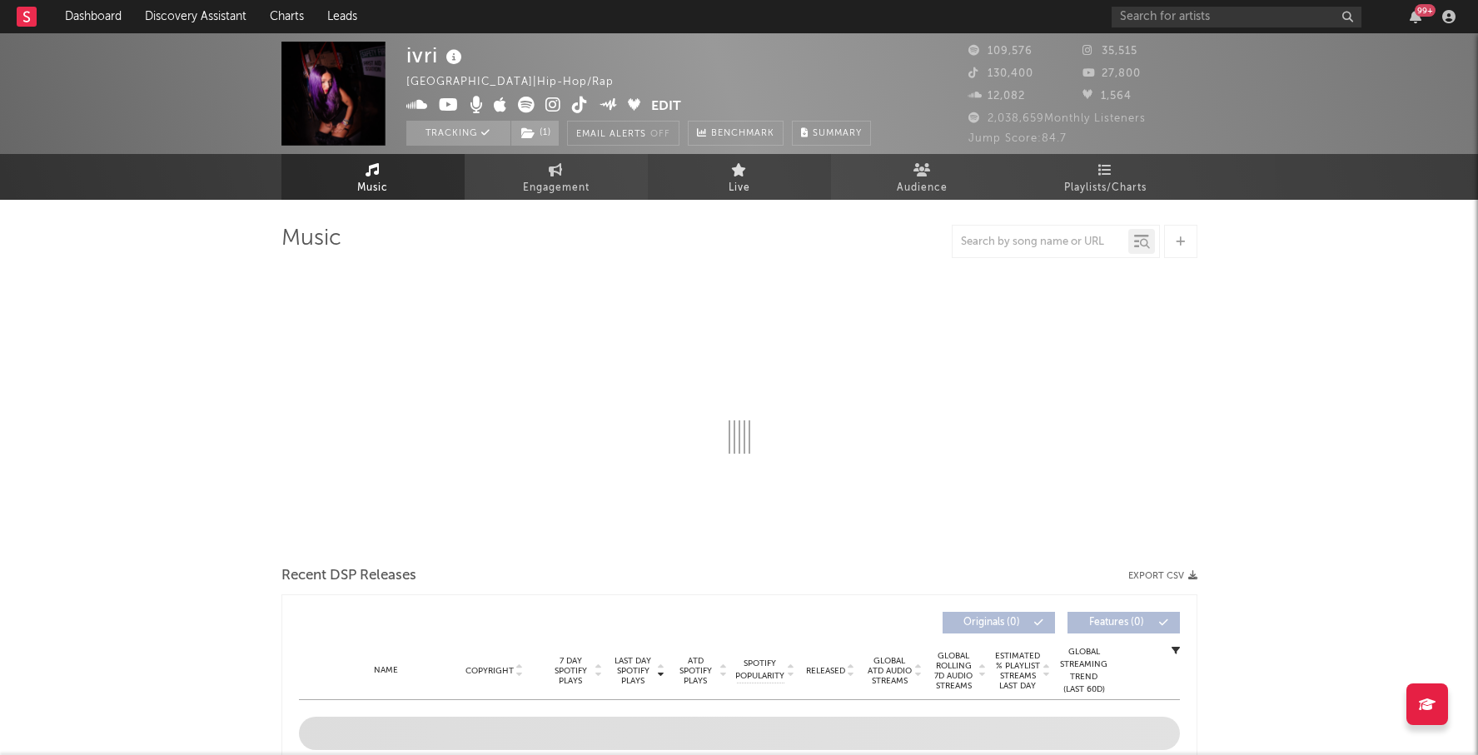
select select "6m"
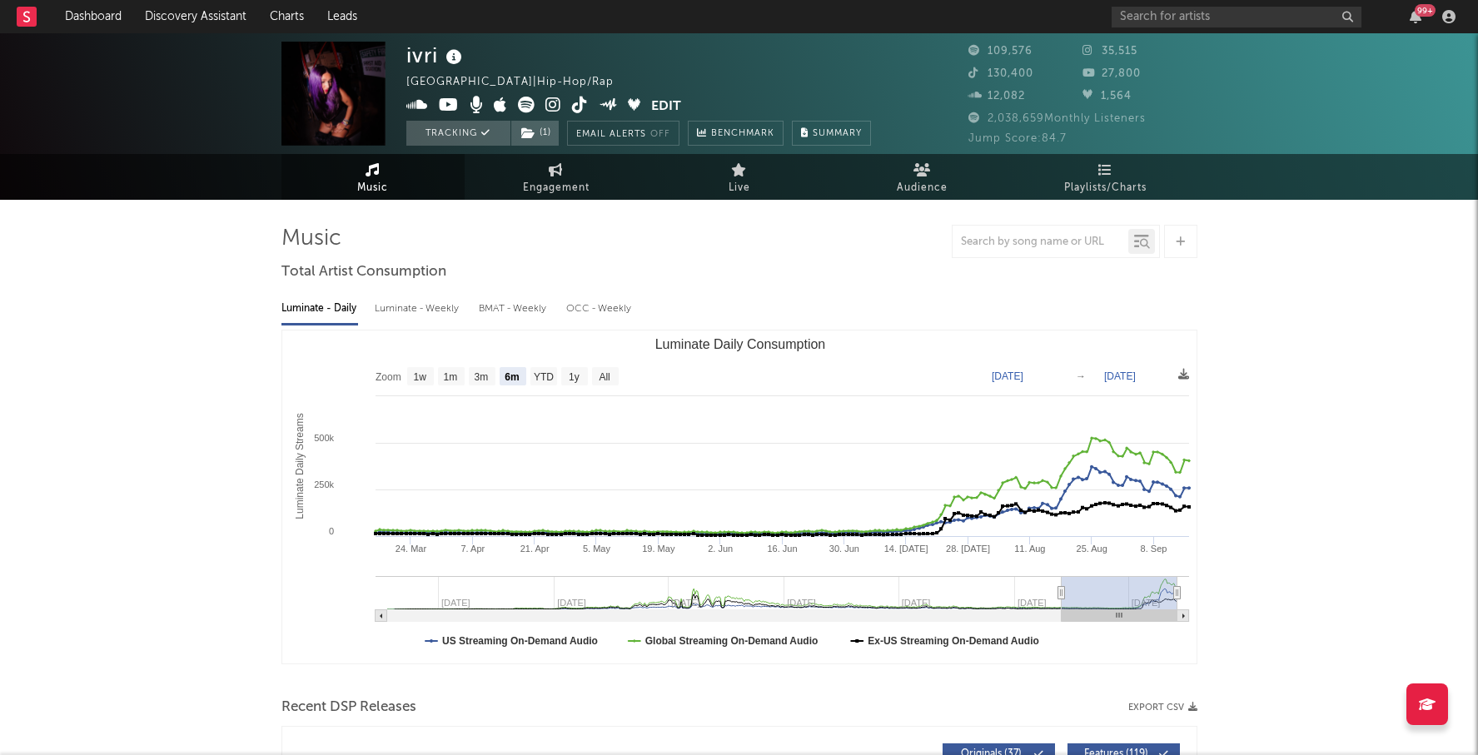
click at [555, 109] on icon at bounding box center [553, 105] width 16 height 17
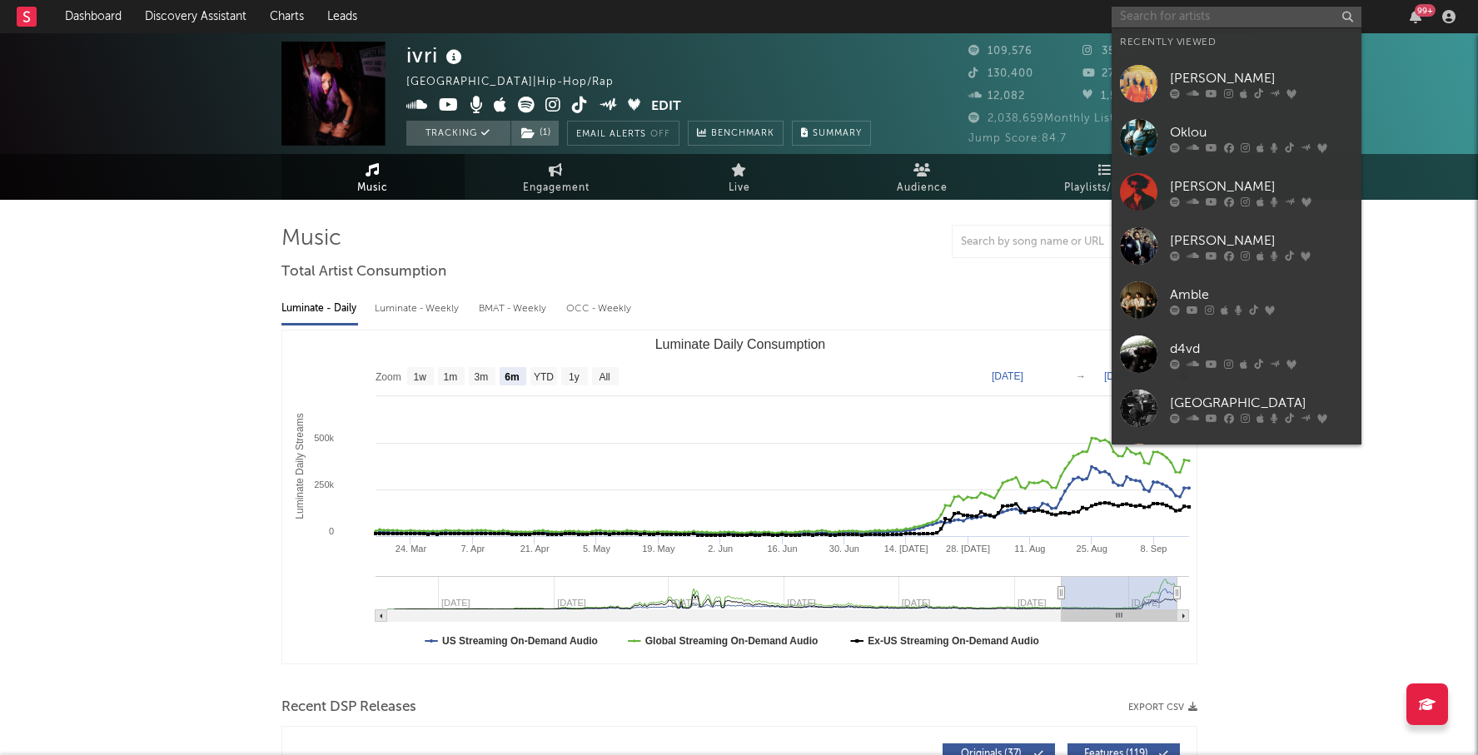
click at [1150, 20] on input "text" at bounding box center [1237, 17] width 250 height 21
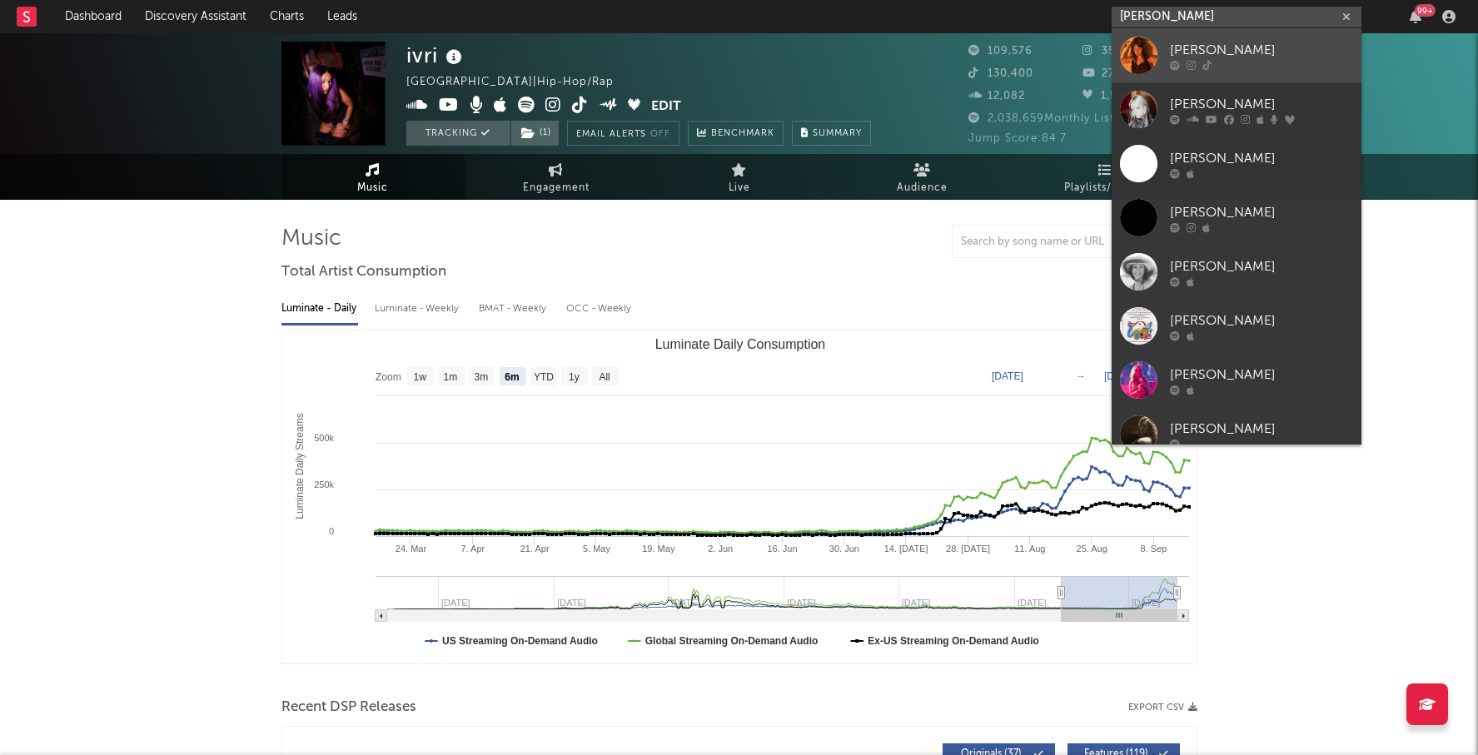
type input "lydia kenny"
click at [1263, 37] on link "Lydia Kenny" at bounding box center [1237, 55] width 250 height 54
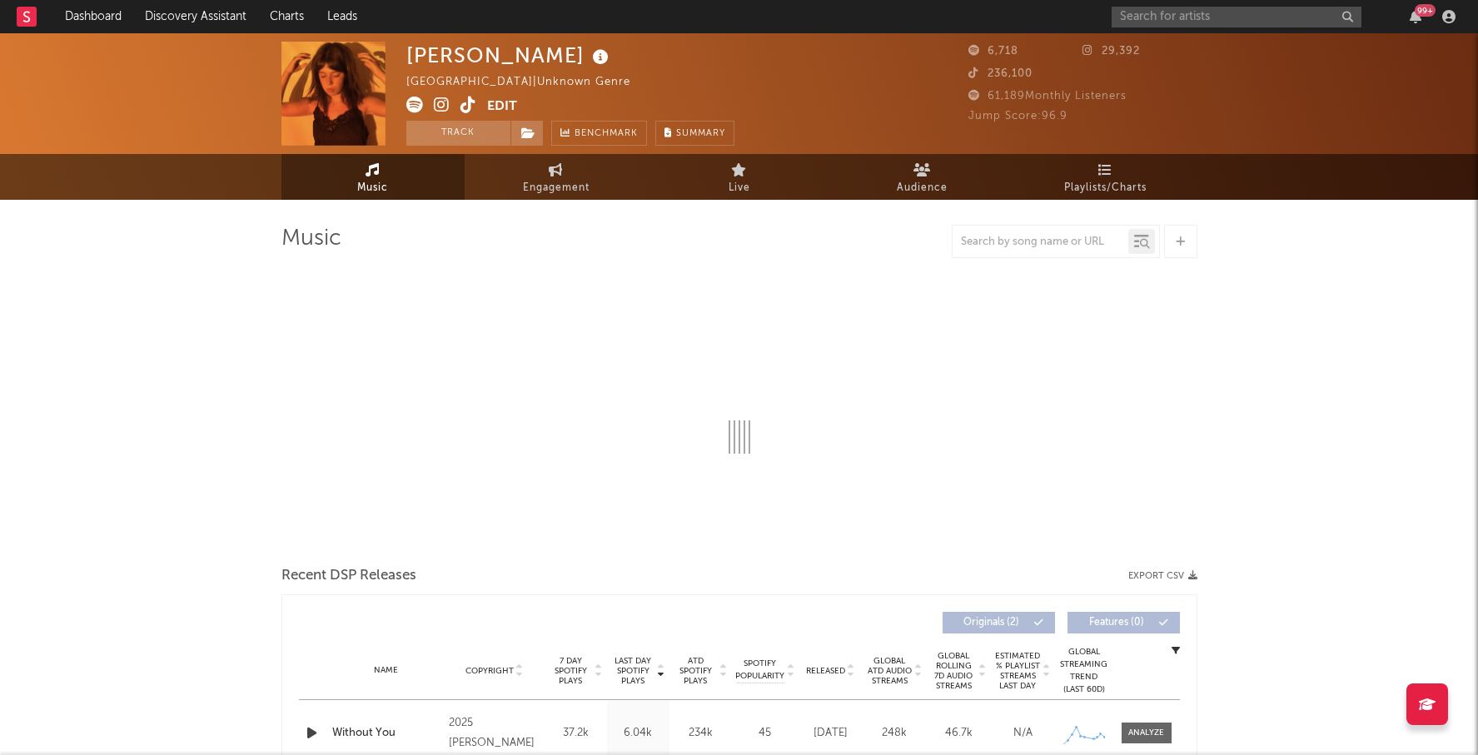
select select "1w"
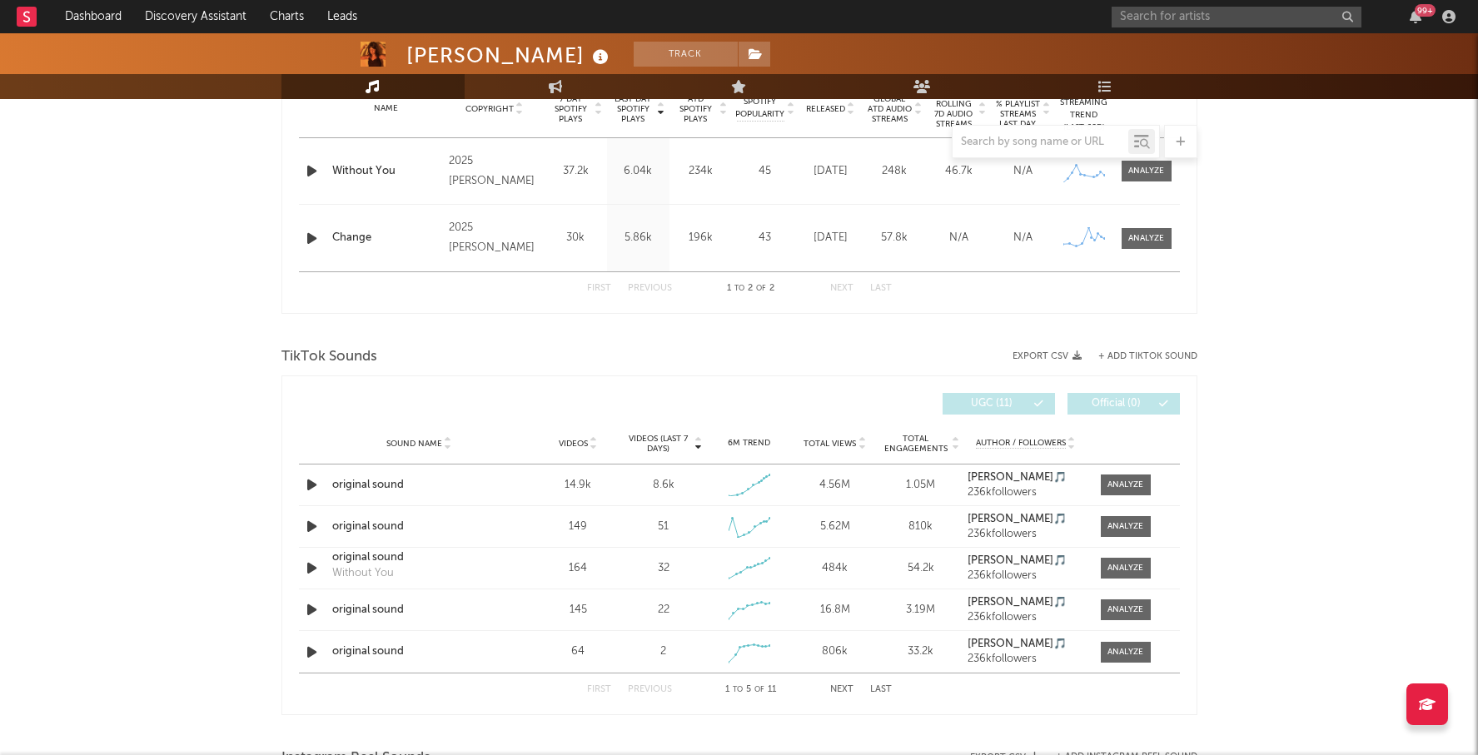
scroll to position [717, 0]
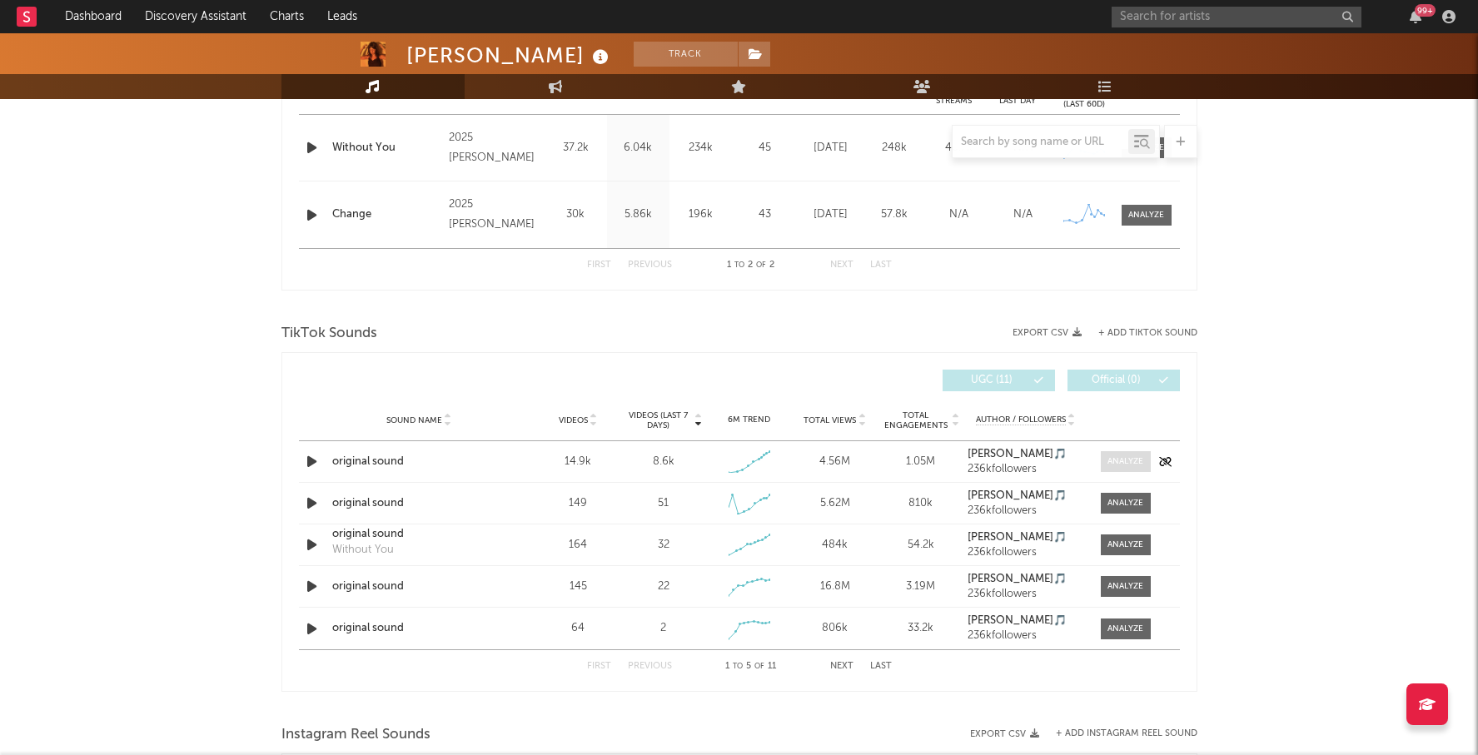
click at [1117, 456] on div at bounding box center [1126, 462] width 36 height 12
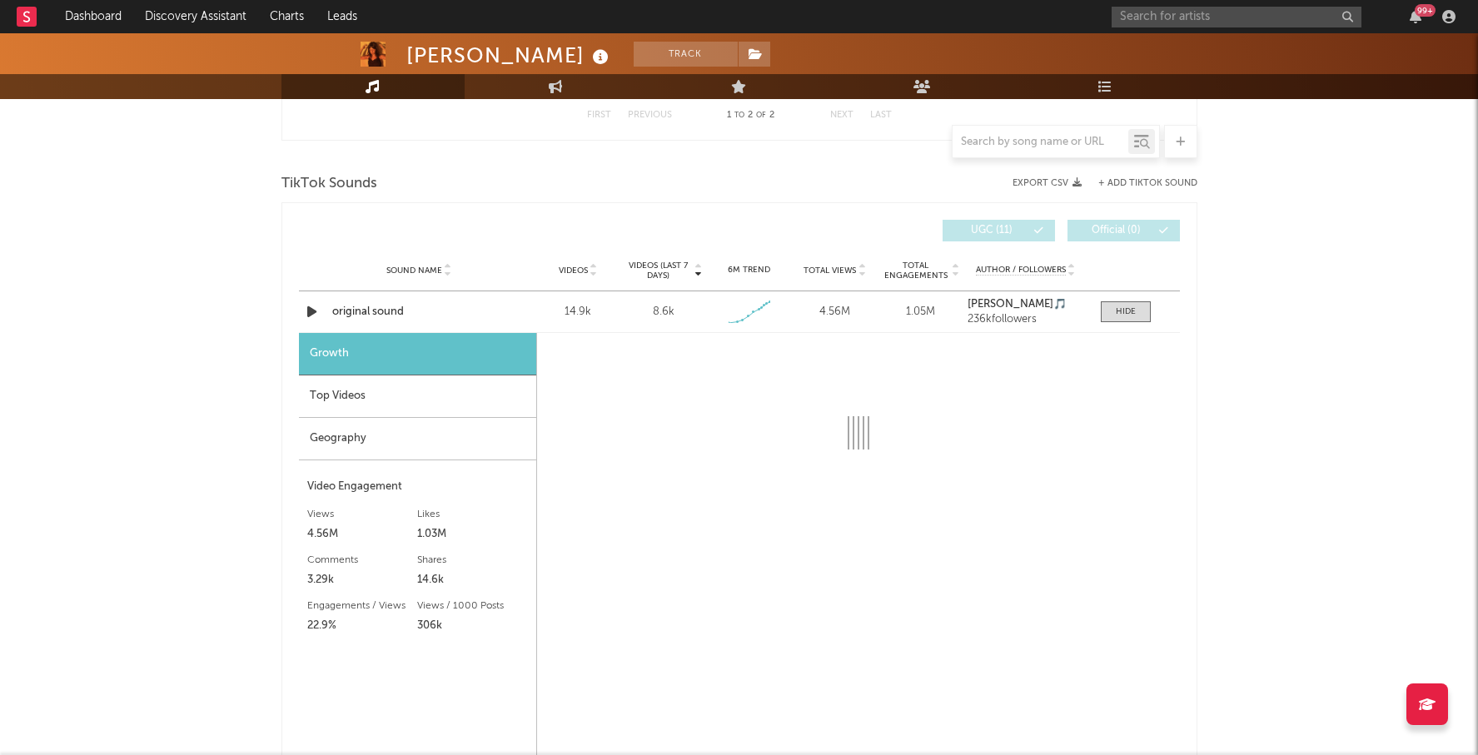
select select "1w"
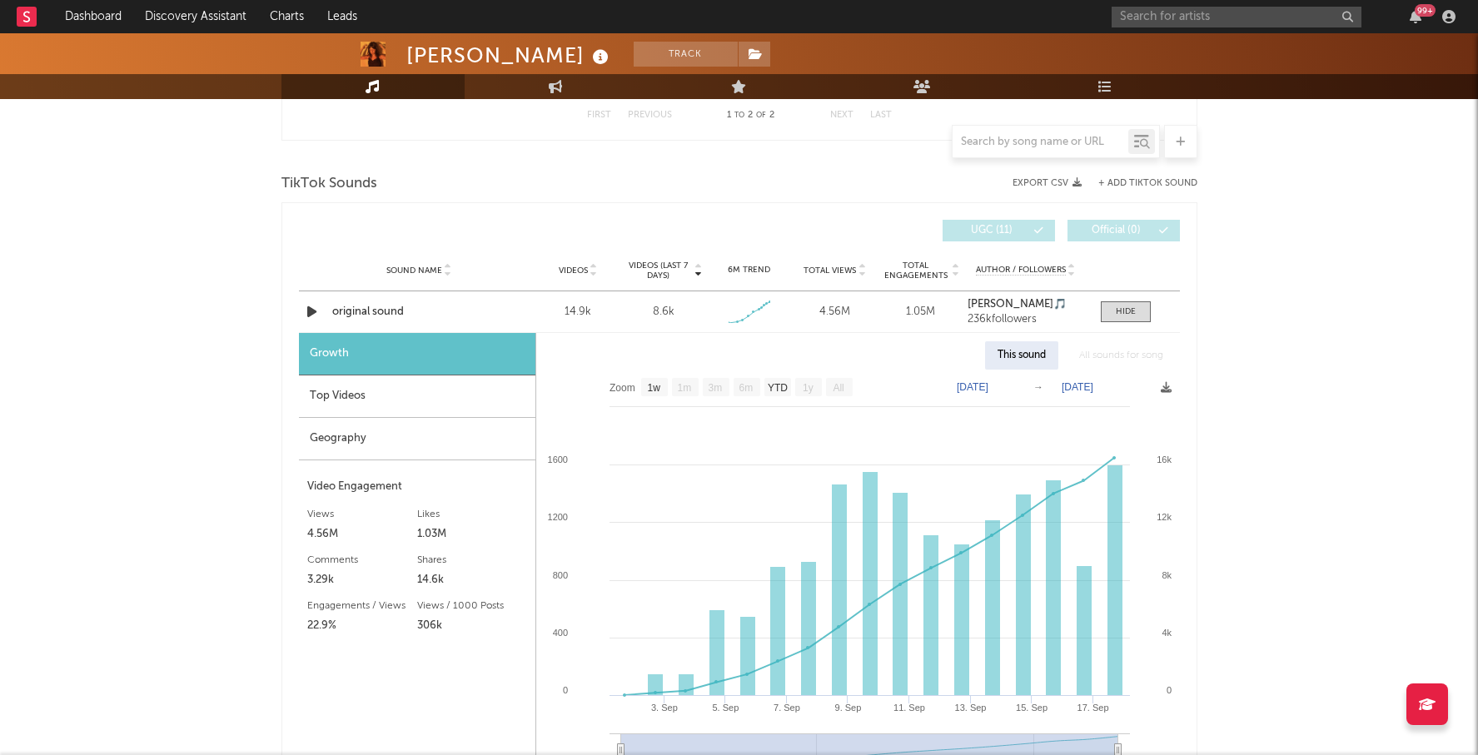
scroll to position [884, 0]
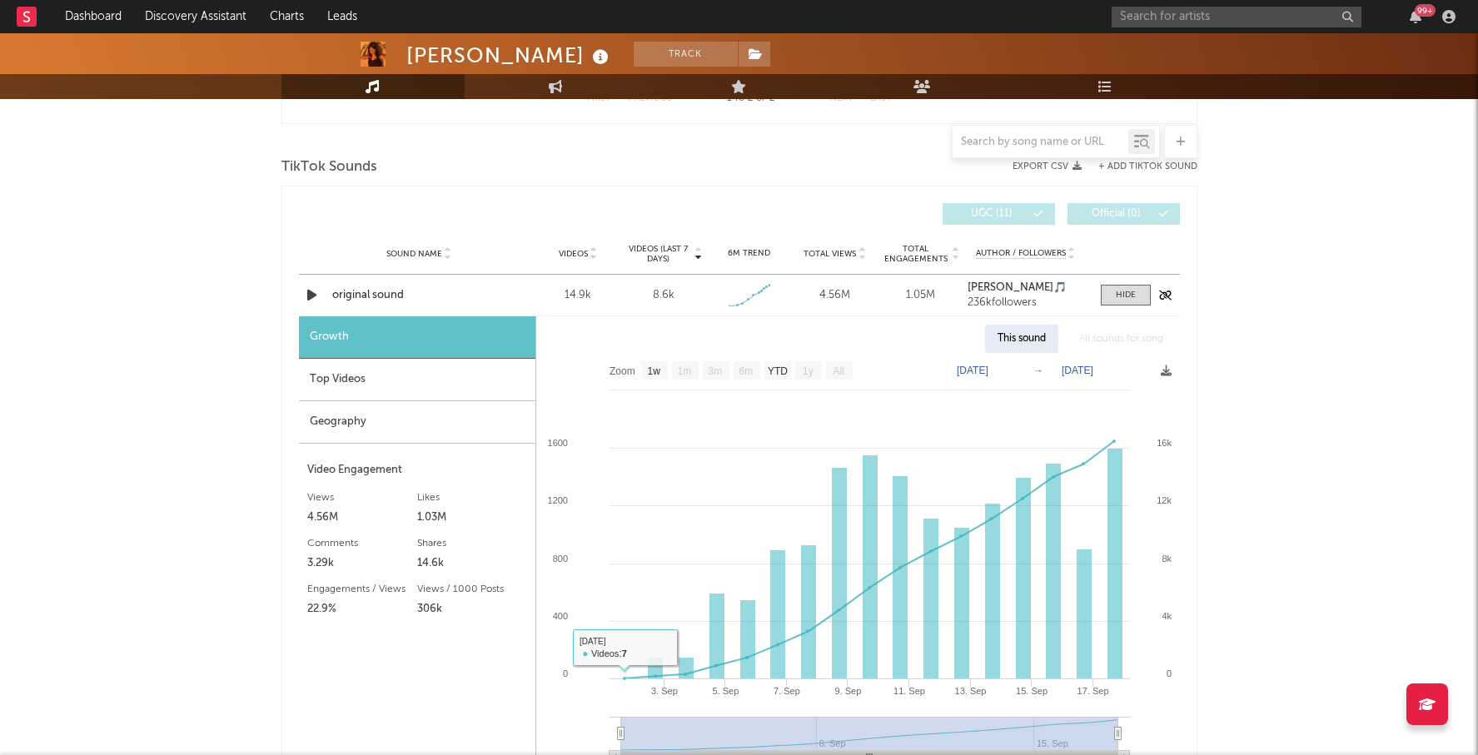
click at [393, 294] on div "original sound" at bounding box center [419, 295] width 174 height 17
